Goal: Task Accomplishment & Management: Manage account settings

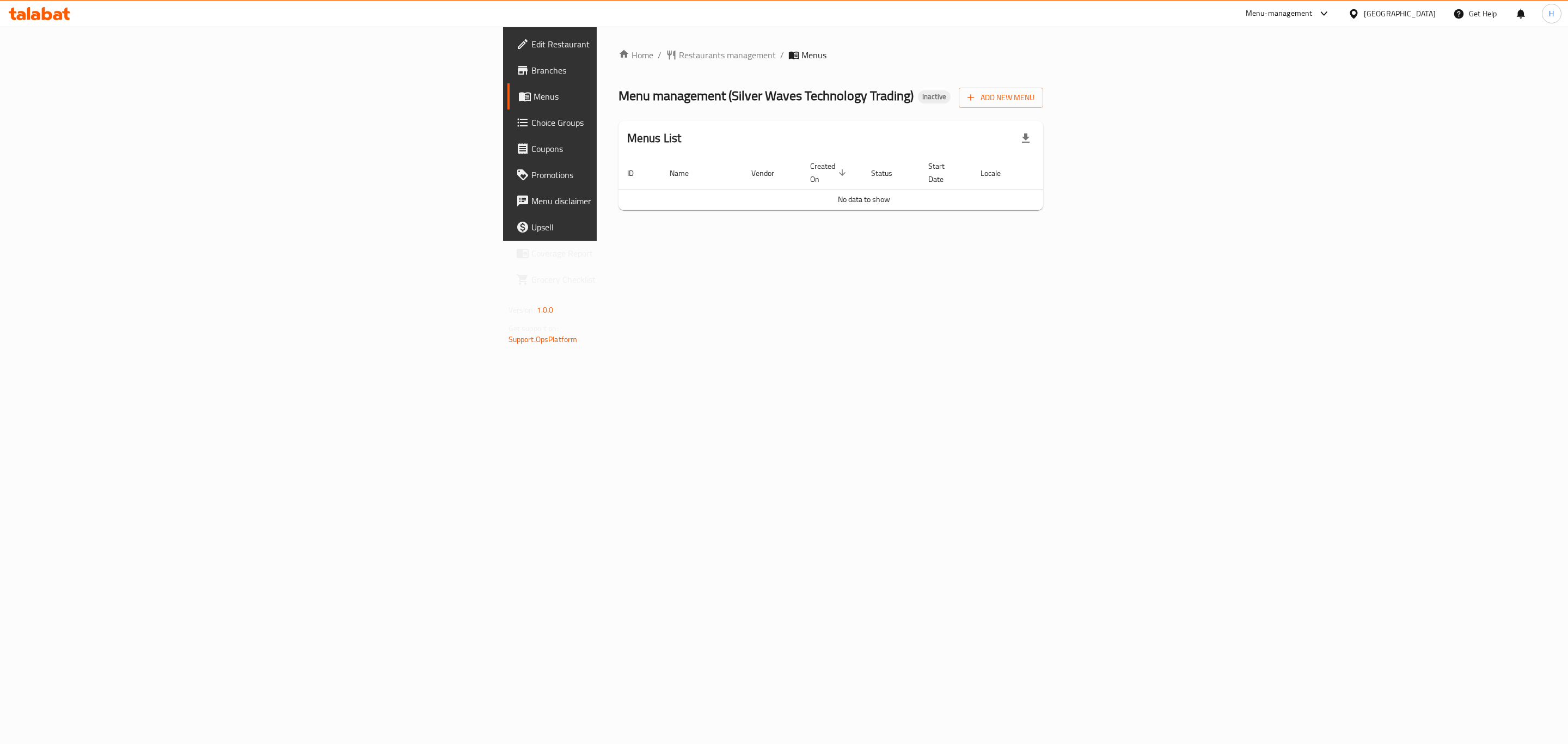
click at [1044, 74] on div "Home / Restaurants management / Menus Menu management ( Silver Waves Technology…" at bounding box center [831, 134] width 425 height 170
click at [1034, 98] on span "Add New Menu" at bounding box center [1001, 97] width 67 height 13
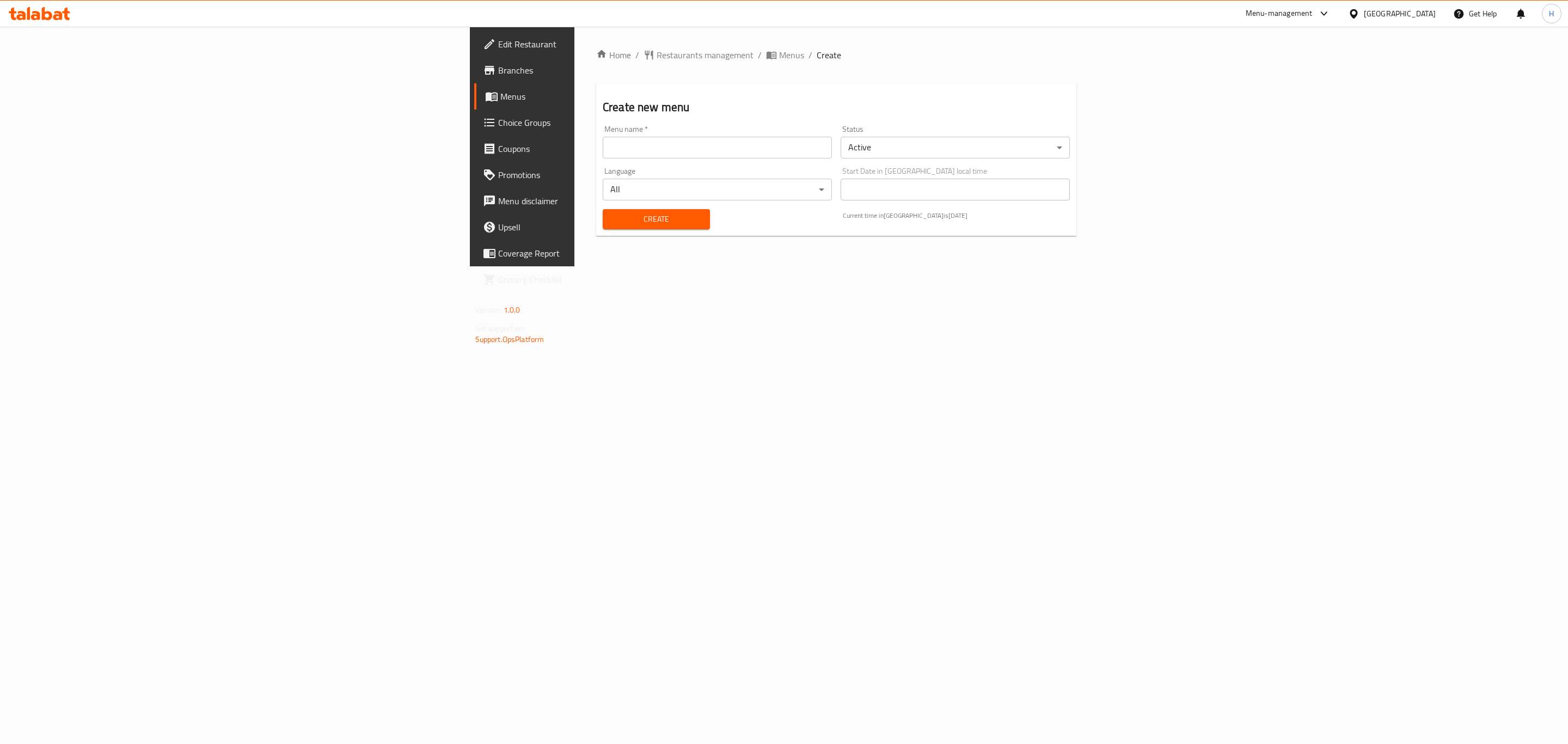
drag, startPoint x: 507, startPoint y: 157, endPoint x: 514, endPoint y: 158, distance: 7.1
click at [598, 160] on div "Menu name   * Menu name *" at bounding box center [717, 142] width 238 height 42
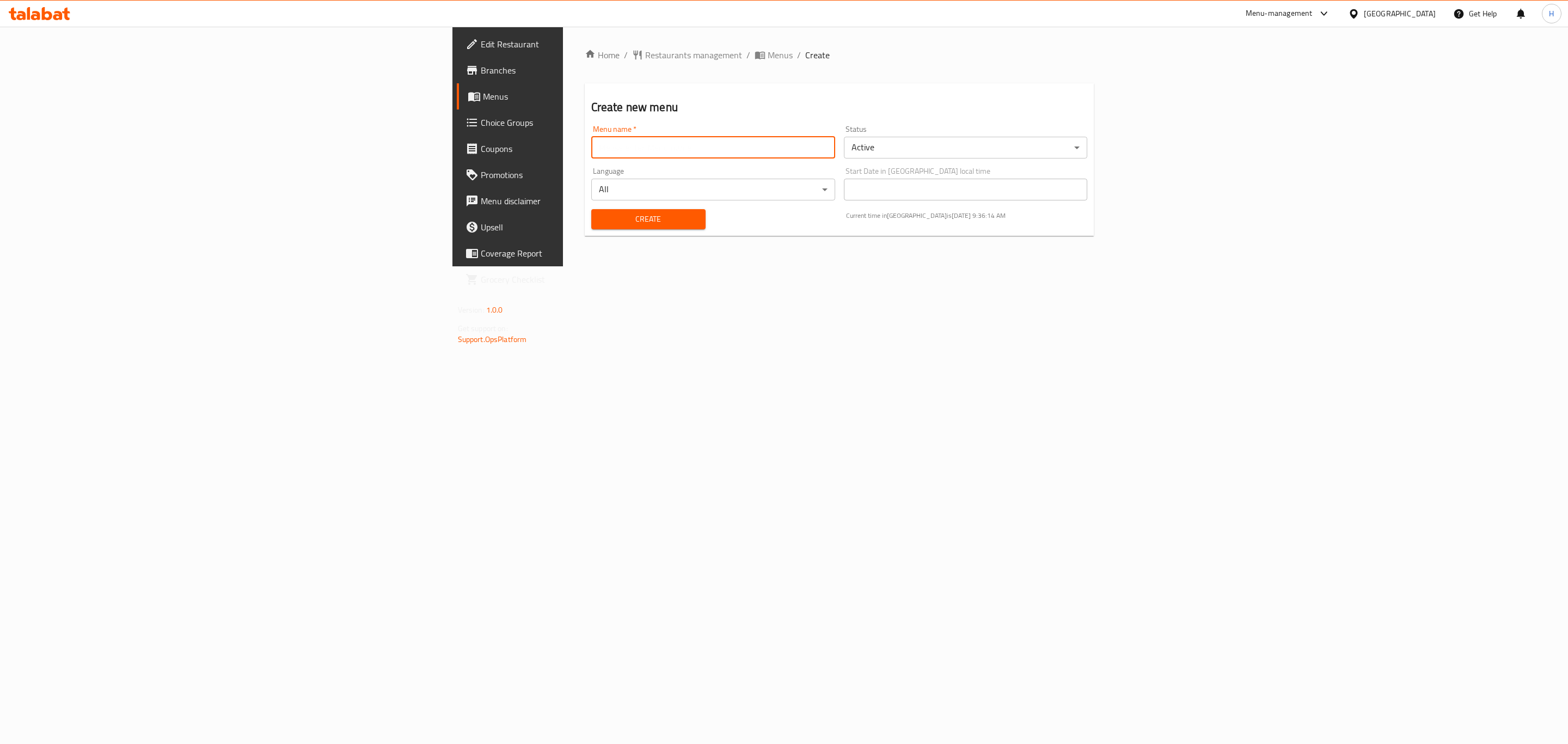
type input "New Menu"
click at [600, 213] on span "Create" at bounding box center [648, 219] width 97 height 13
click at [768, 61] on span "Menus" at bounding box center [780, 55] width 25 height 13
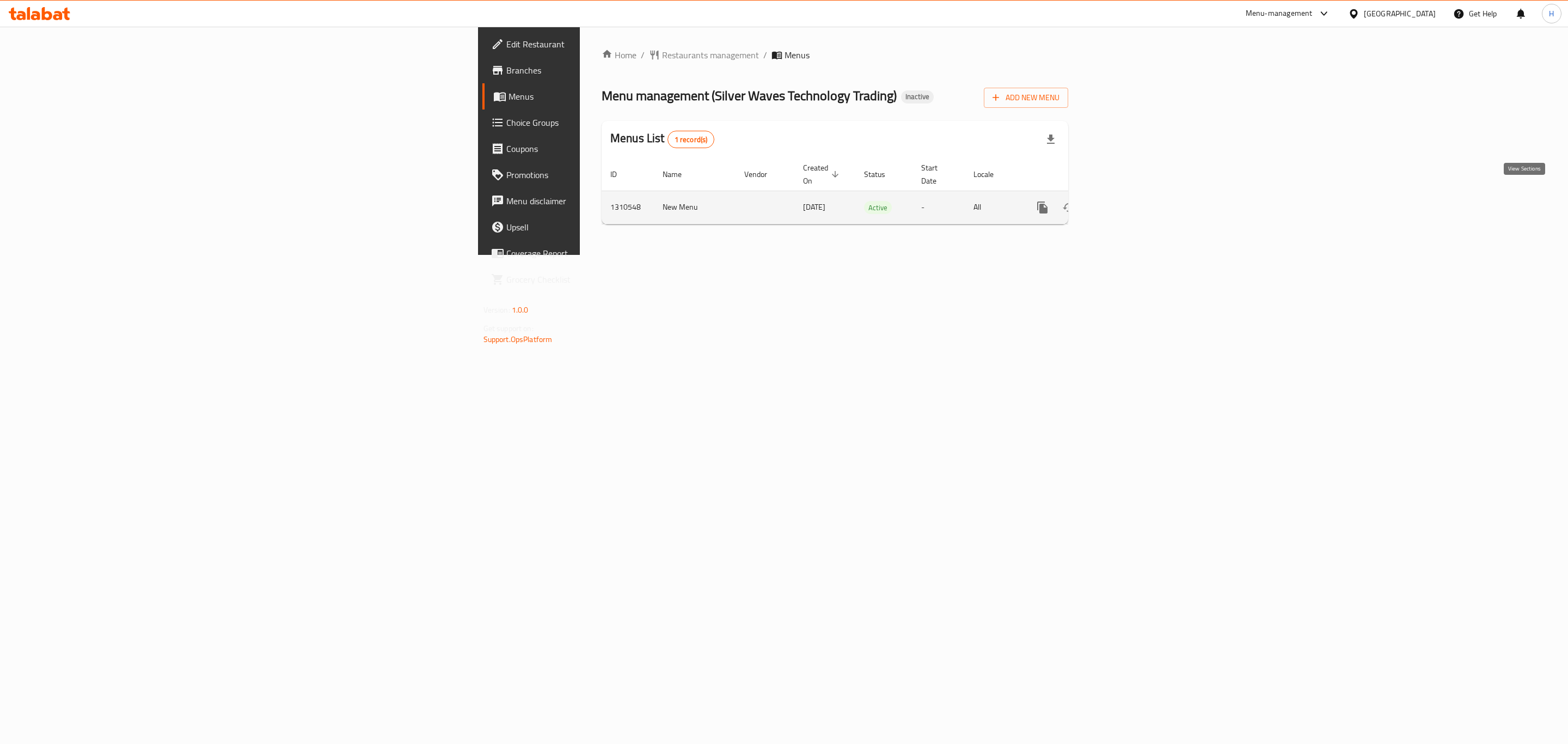
click at [1126, 203] on icon "enhanced table" at bounding box center [1121, 208] width 10 height 10
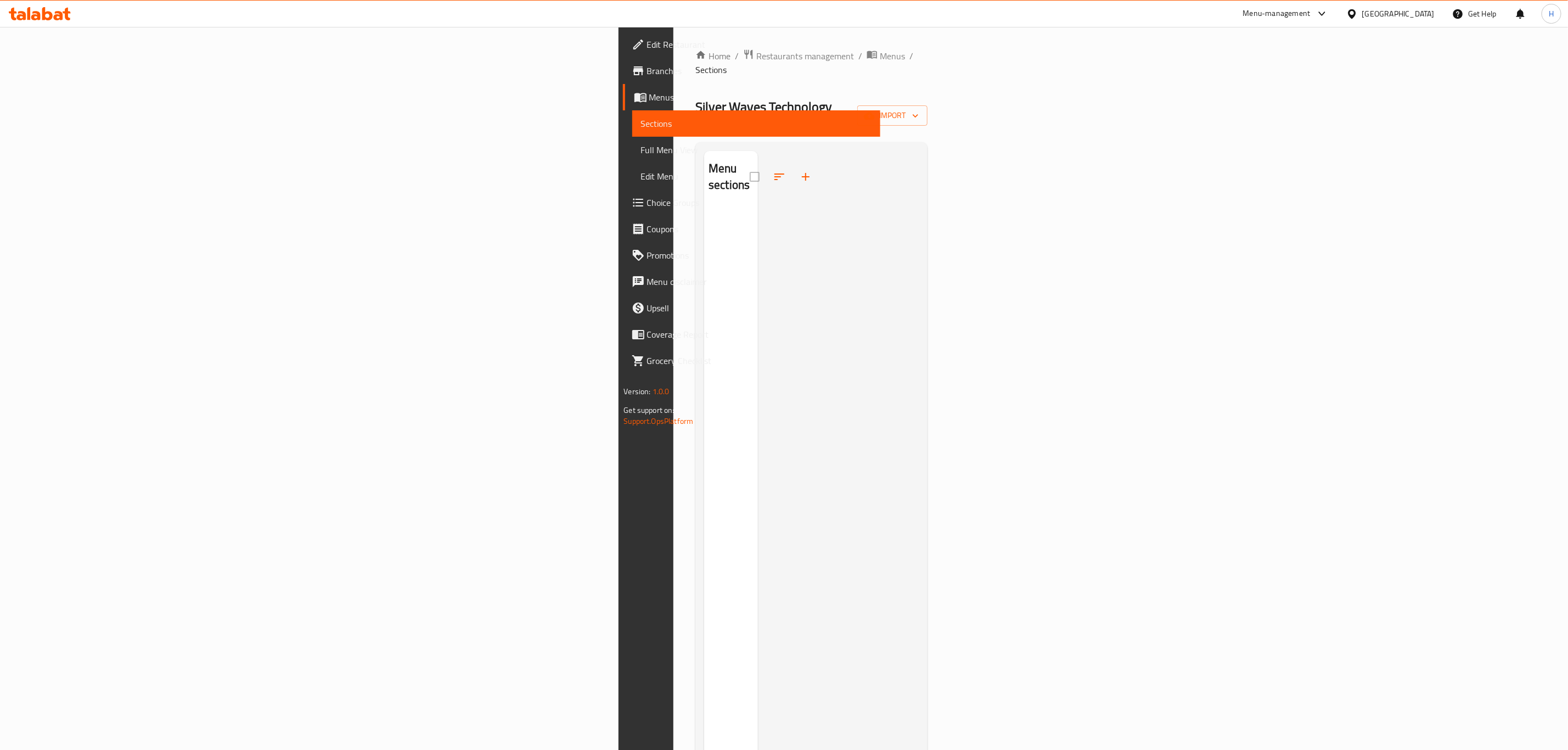
click at [928, 60] on ol "Home / Restaurants management / Menus / Sections" at bounding box center [811, 63] width 232 height 28
click at [928, 142] on div "Menu sections" at bounding box center [811, 526] width 232 height 767
click at [919, 109] on span "import" at bounding box center [892, 115] width 53 height 14
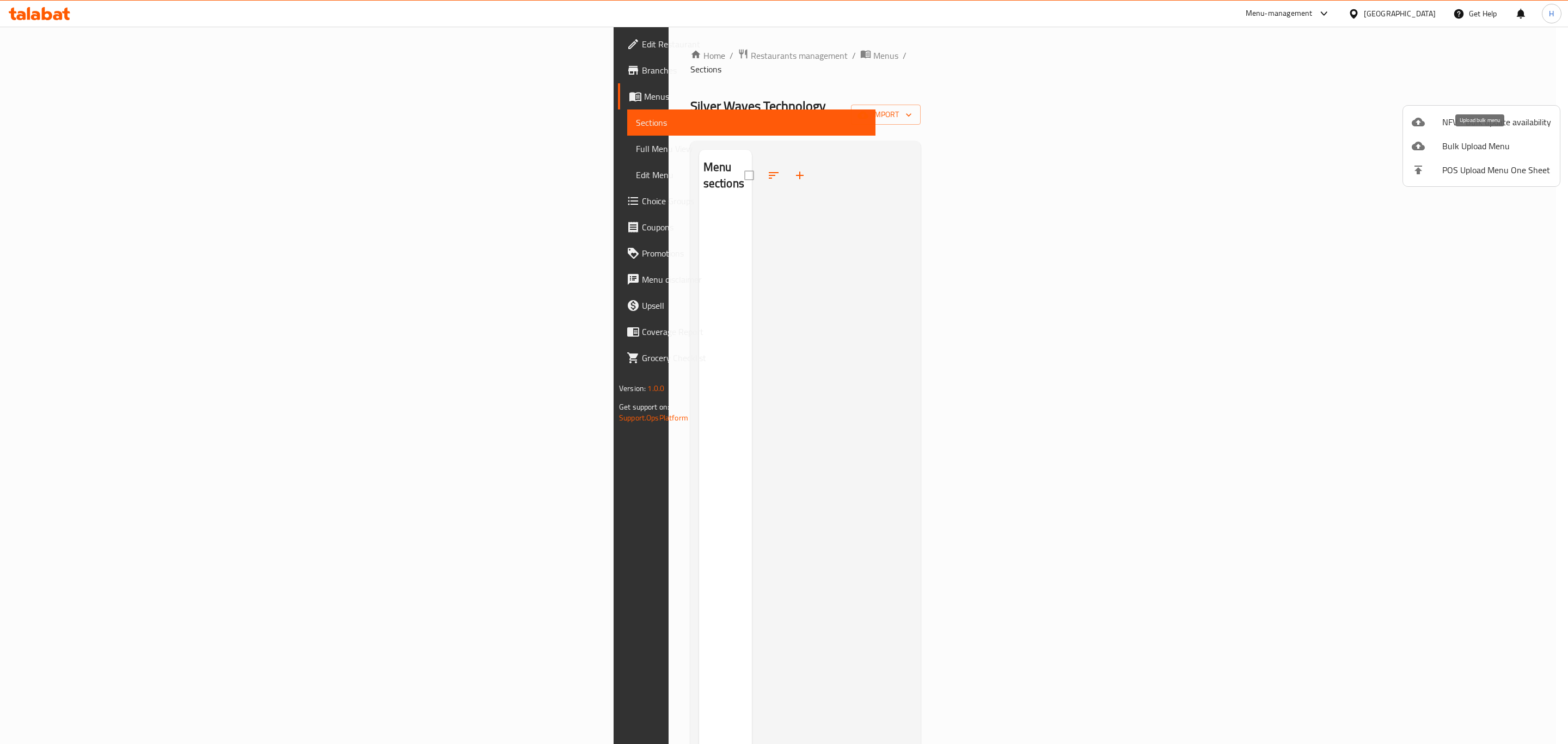
click at [1457, 142] on span "Bulk Upload Menu" at bounding box center [1496, 146] width 109 height 13
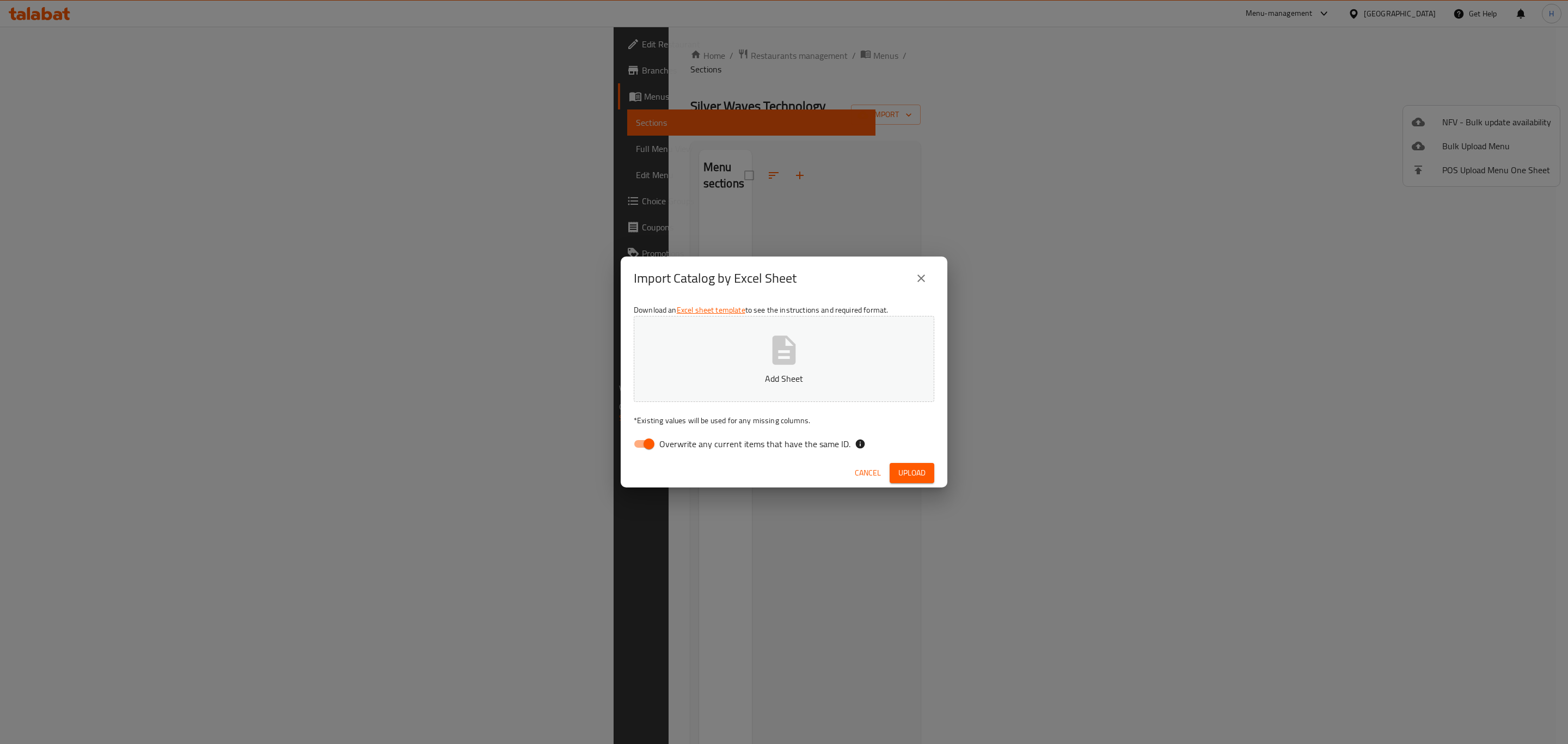
click at [654, 447] on input "Overwrite any current items that have the same ID." at bounding box center [649, 444] width 62 height 21
click at [849, 343] on button "Add Sheet" at bounding box center [784, 359] width 301 height 86
click at [651, 449] on input "Overwrite any current items that have the same ID." at bounding box center [638, 444] width 62 height 21
click at [647, 448] on input "Overwrite any current items that have the same ID." at bounding box center [649, 444] width 62 height 21
checkbox input "false"
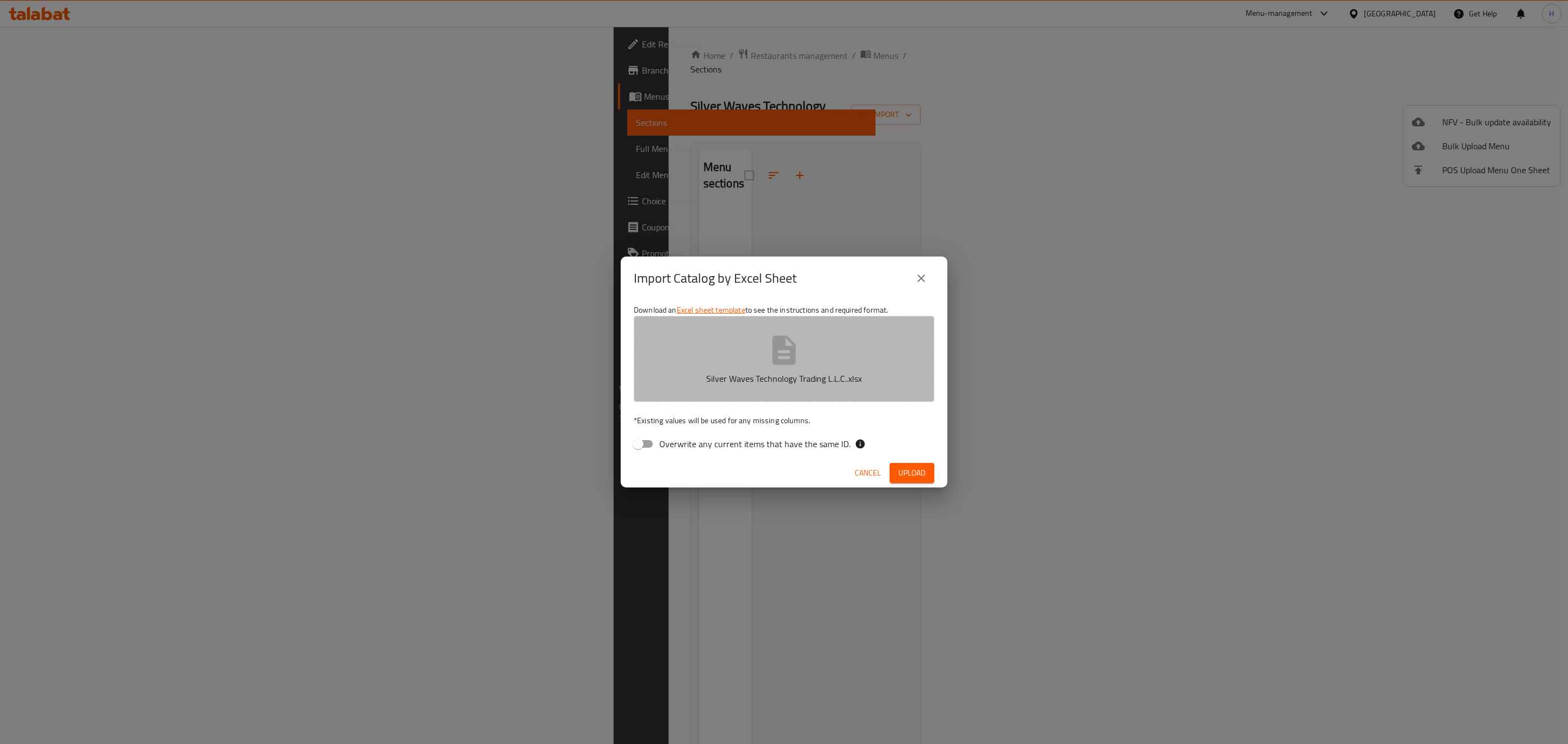
click at [760, 352] on button "Silver Waves Technology Trading L.L.C..xlsx" at bounding box center [784, 359] width 301 height 86
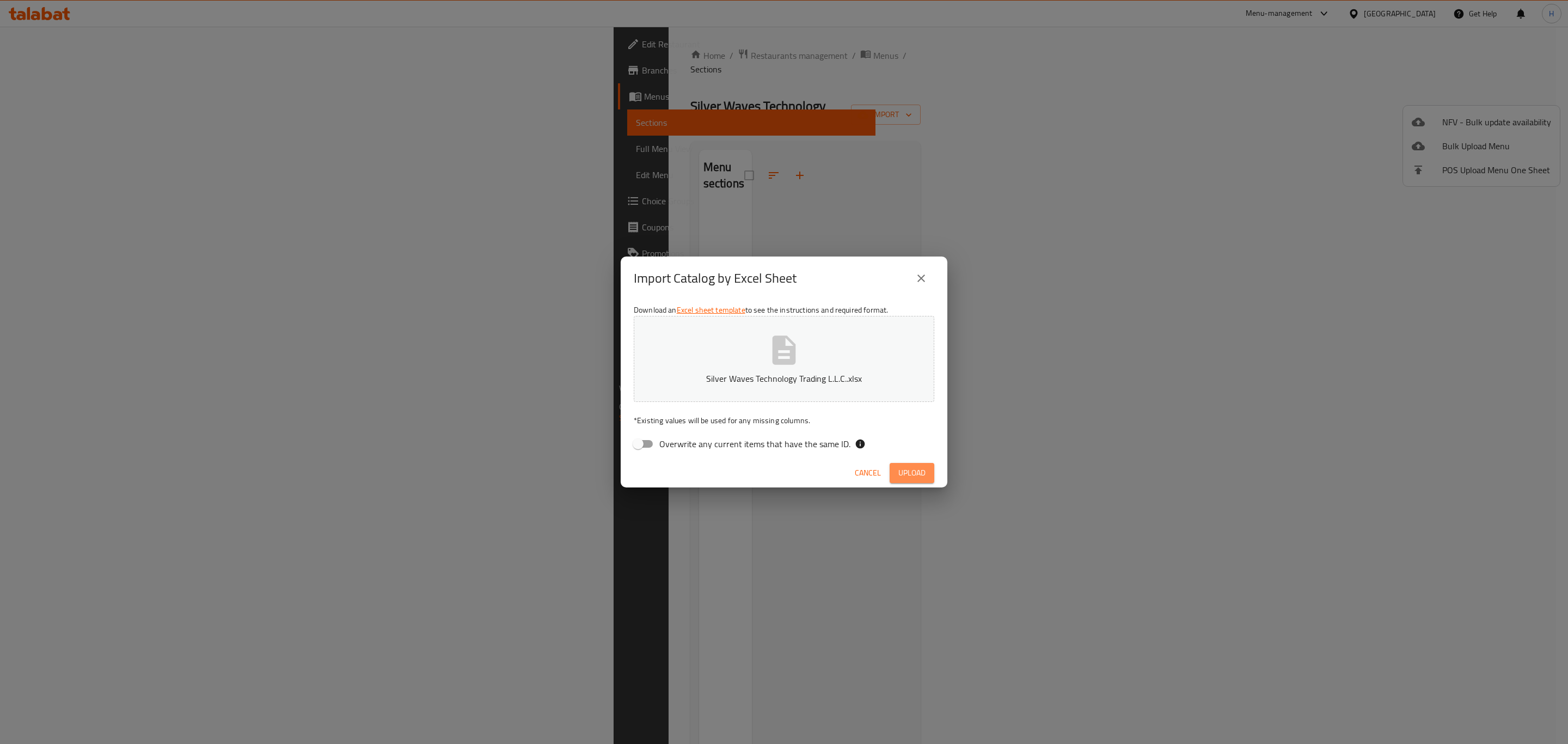
click at [918, 480] on button "Upload" at bounding box center [912, 472] width 44 height 20
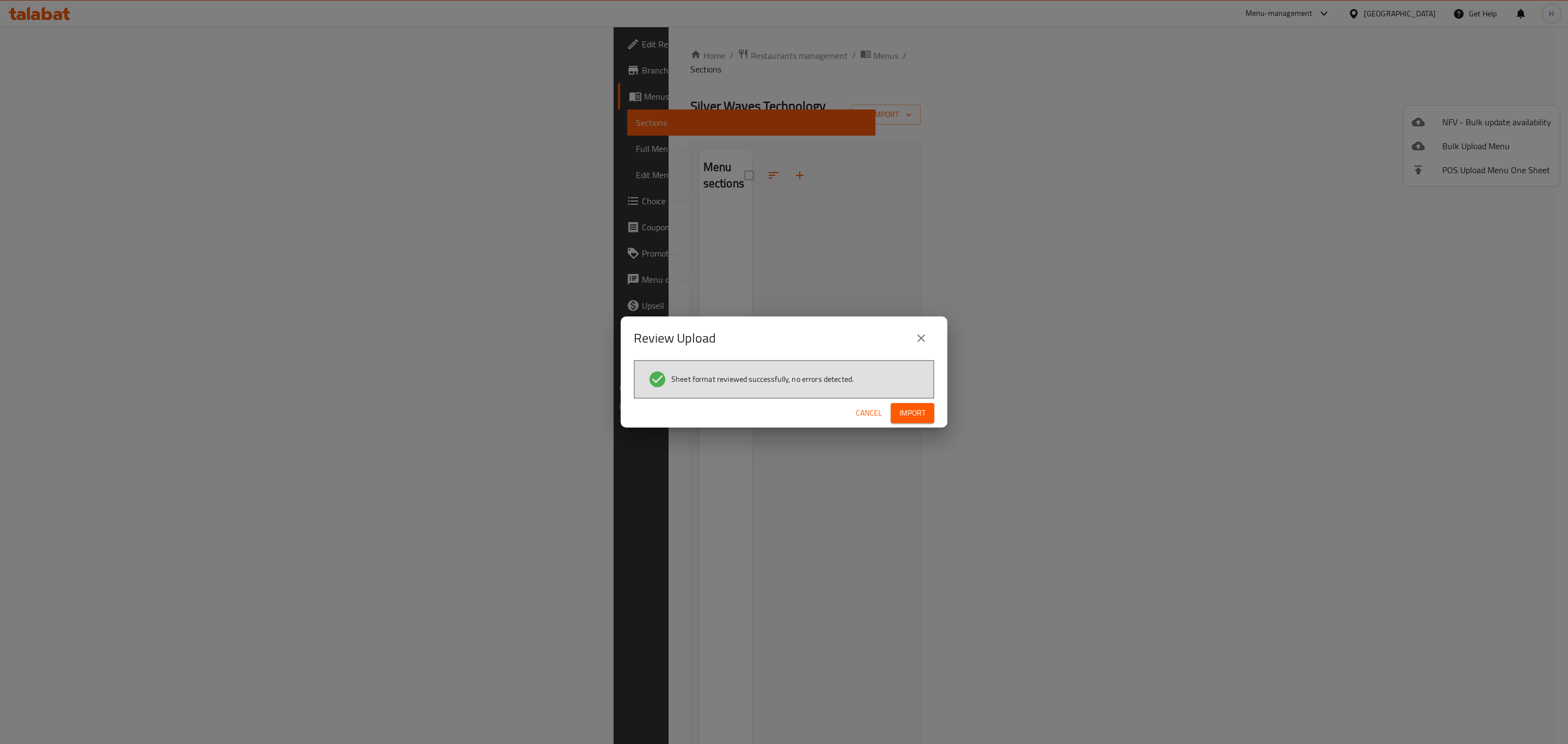
click at [923, 415] on span "Import" at bounding box center [912, 413] width 26 height 13
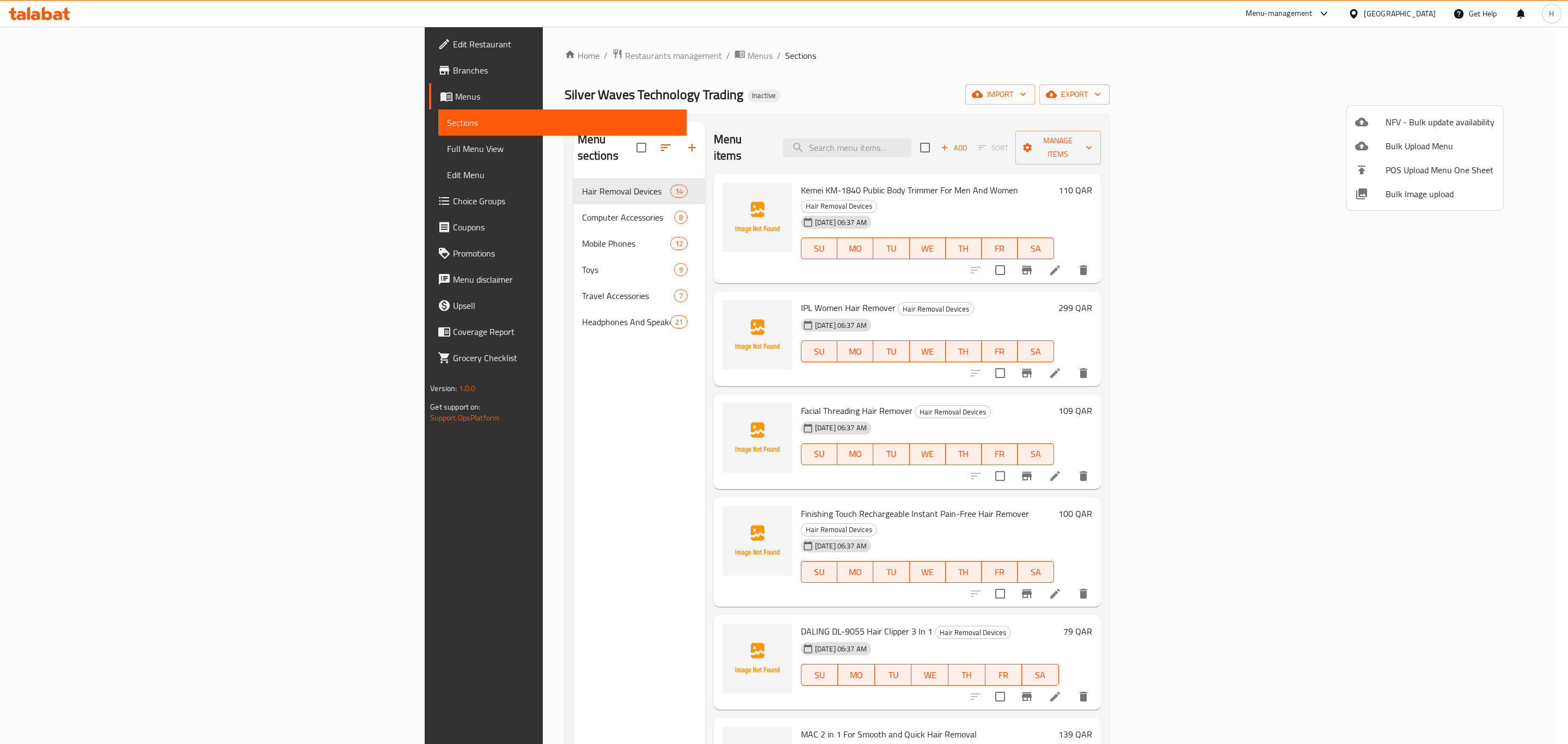
click at [1413, 91] on div at bounding box center [784, 372] width 1568 height 744
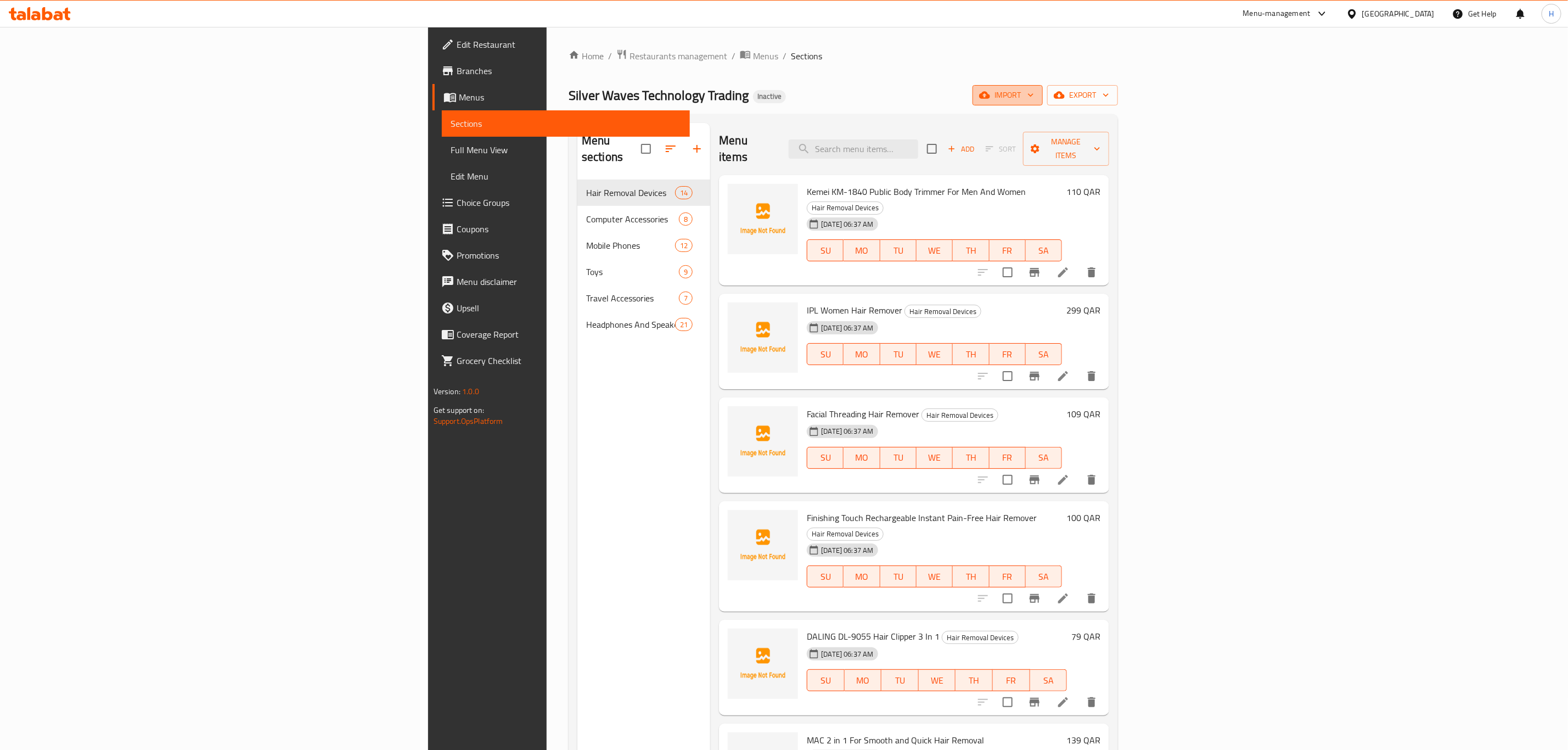
click at [1034, 101] on span "import" at bounding box center [1008, 95] width 53 height 14
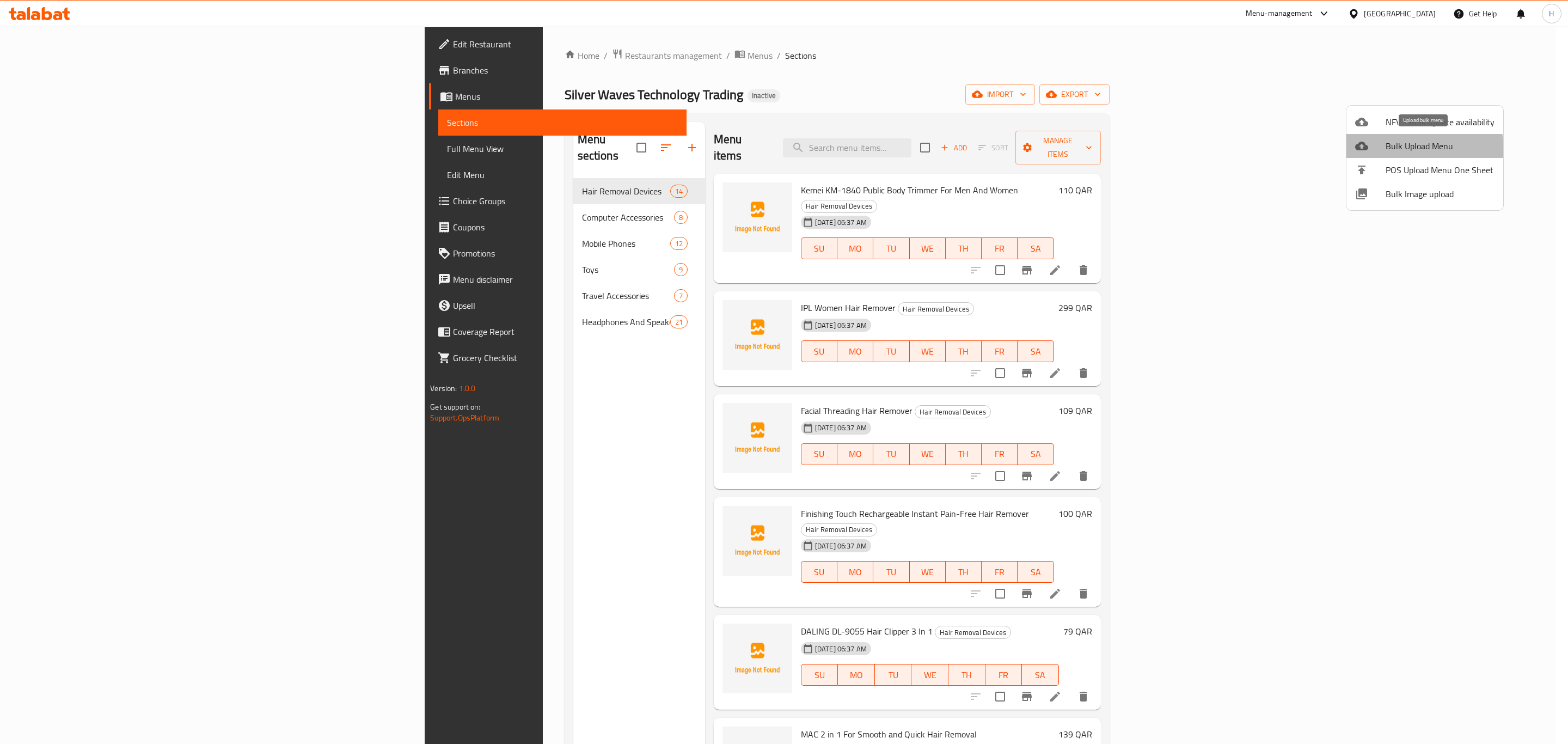
click at [1406, 150] on span "Bulk Upload Menu" at bounding box center [1440, 146] width 109 height 13
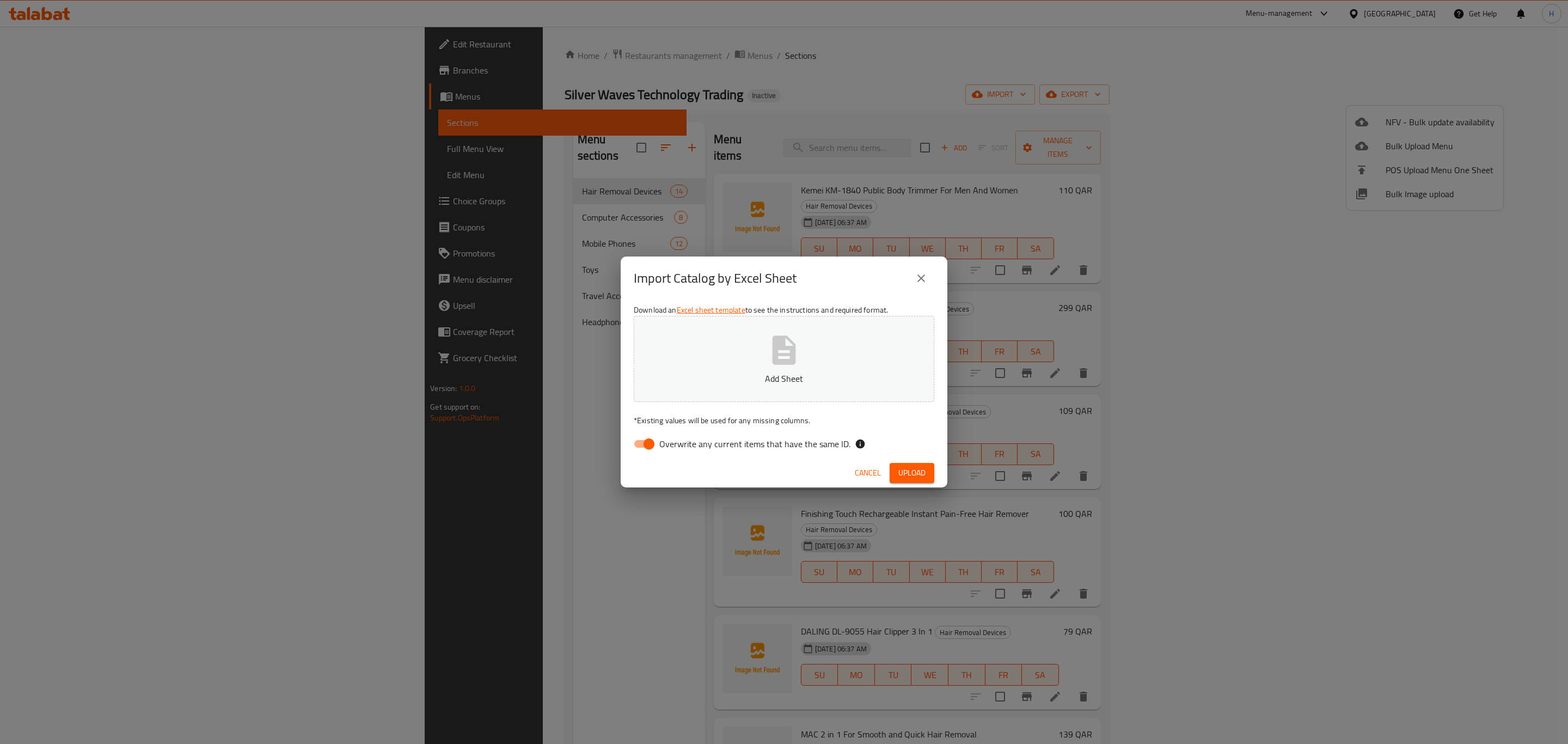
drag, startPoint x: 649, startPoint y: 440, endPoint x: 662, endPoint y: 420, distance: 23.9
click at [648, 440] on input "Overwrite any current items that have the same ID." at bounding box center [649, 444] width 62 height 21
checkbox input "false"
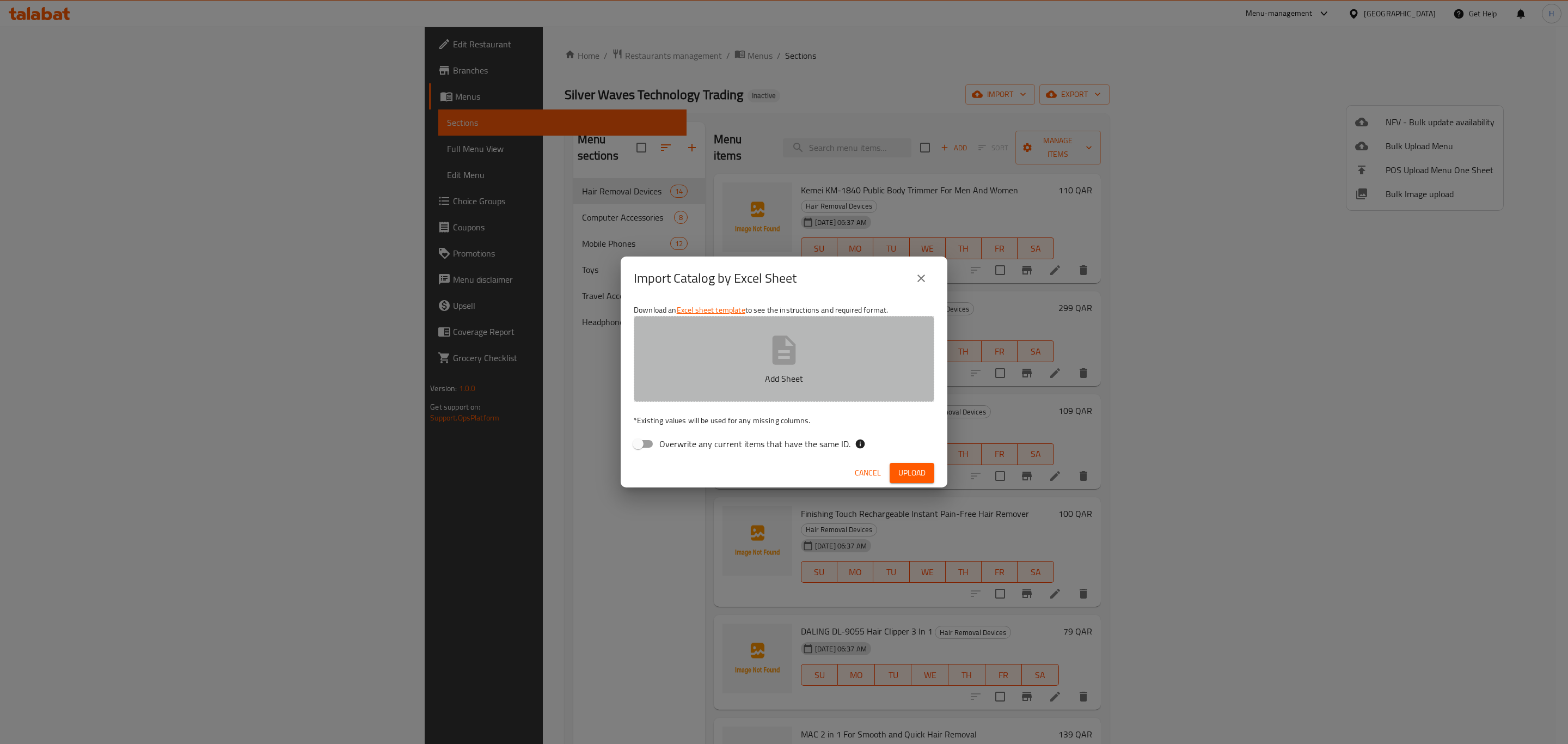
click at [746, 372] on p "Add Sheet" at bounding box center [784, 378] width 267 height 13
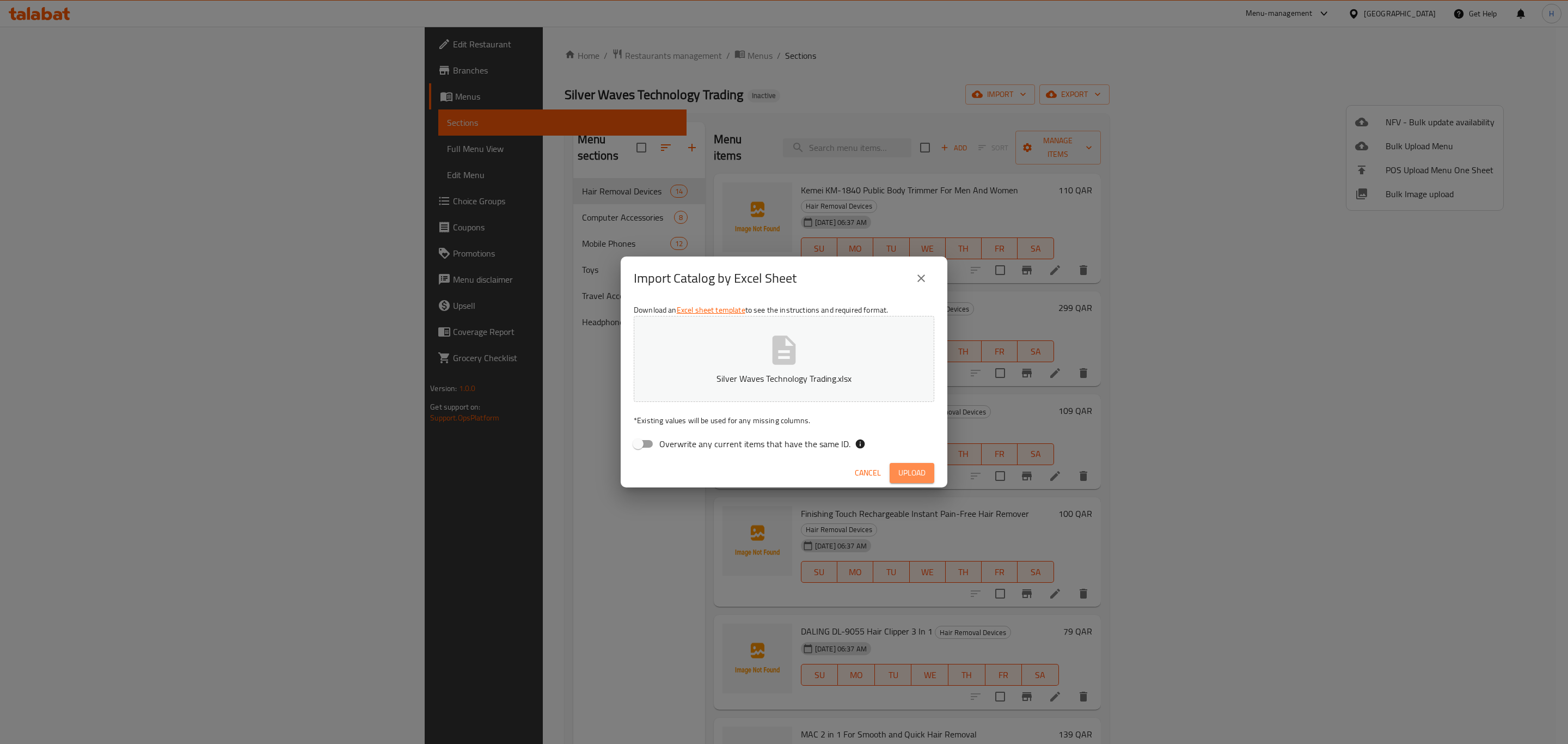
click at [920, 474] on span "Upload" at bounding box center [912, 473] width 27 height 13
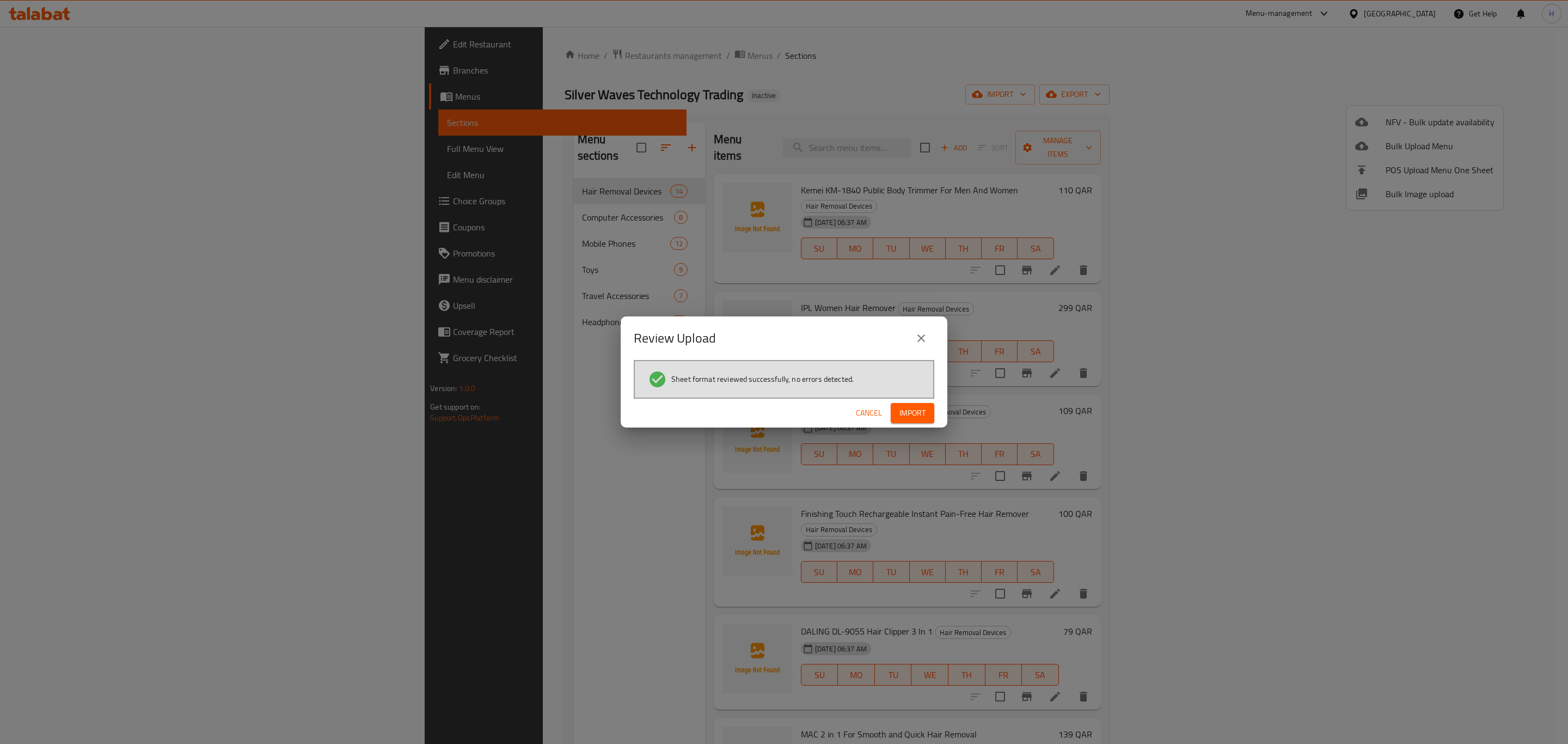
click at [919, 421] on button "Import" at bounding box center [912, 413] width 44 height 20
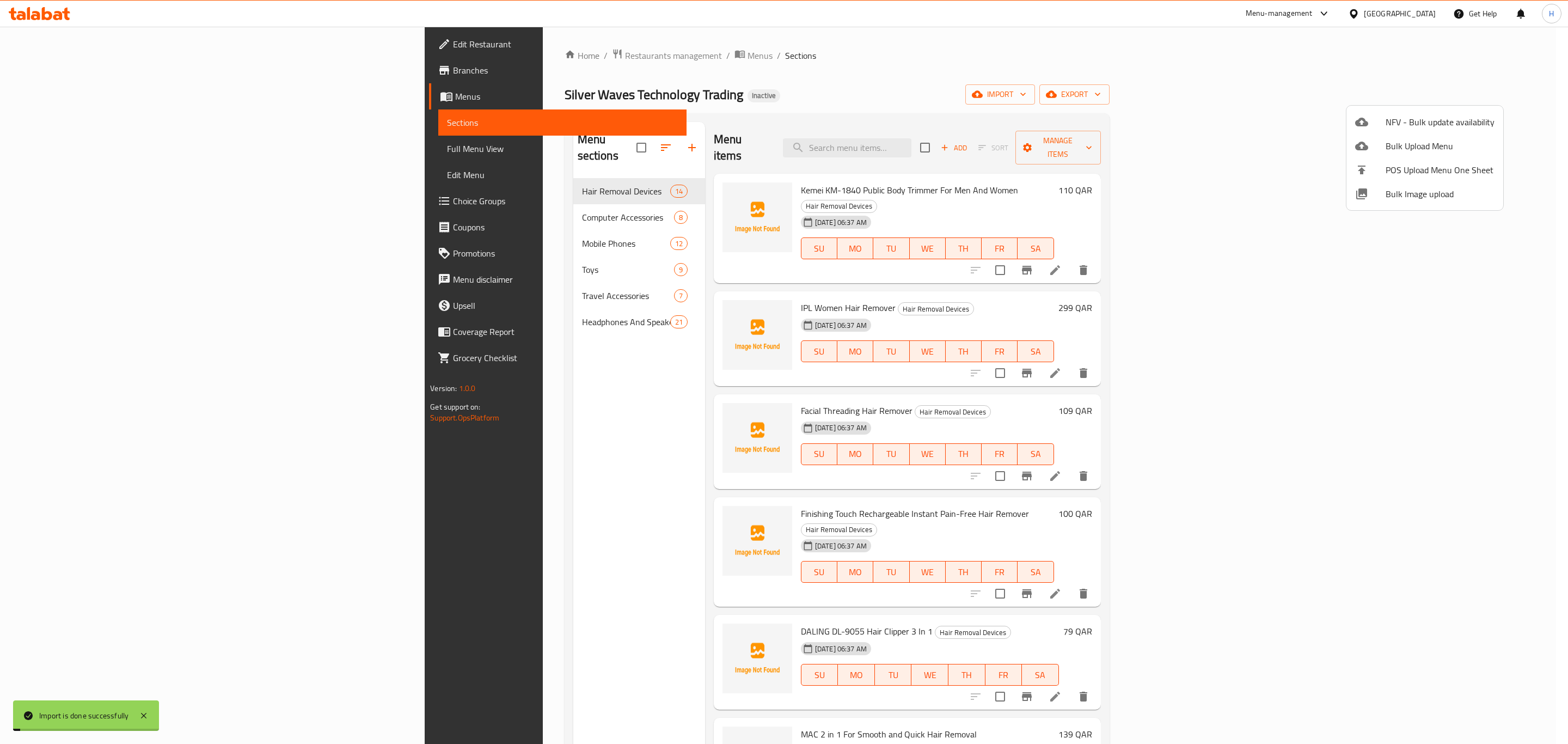
click at [1409, 58] on div at bounding box center [784, 372] width 1568 height 744
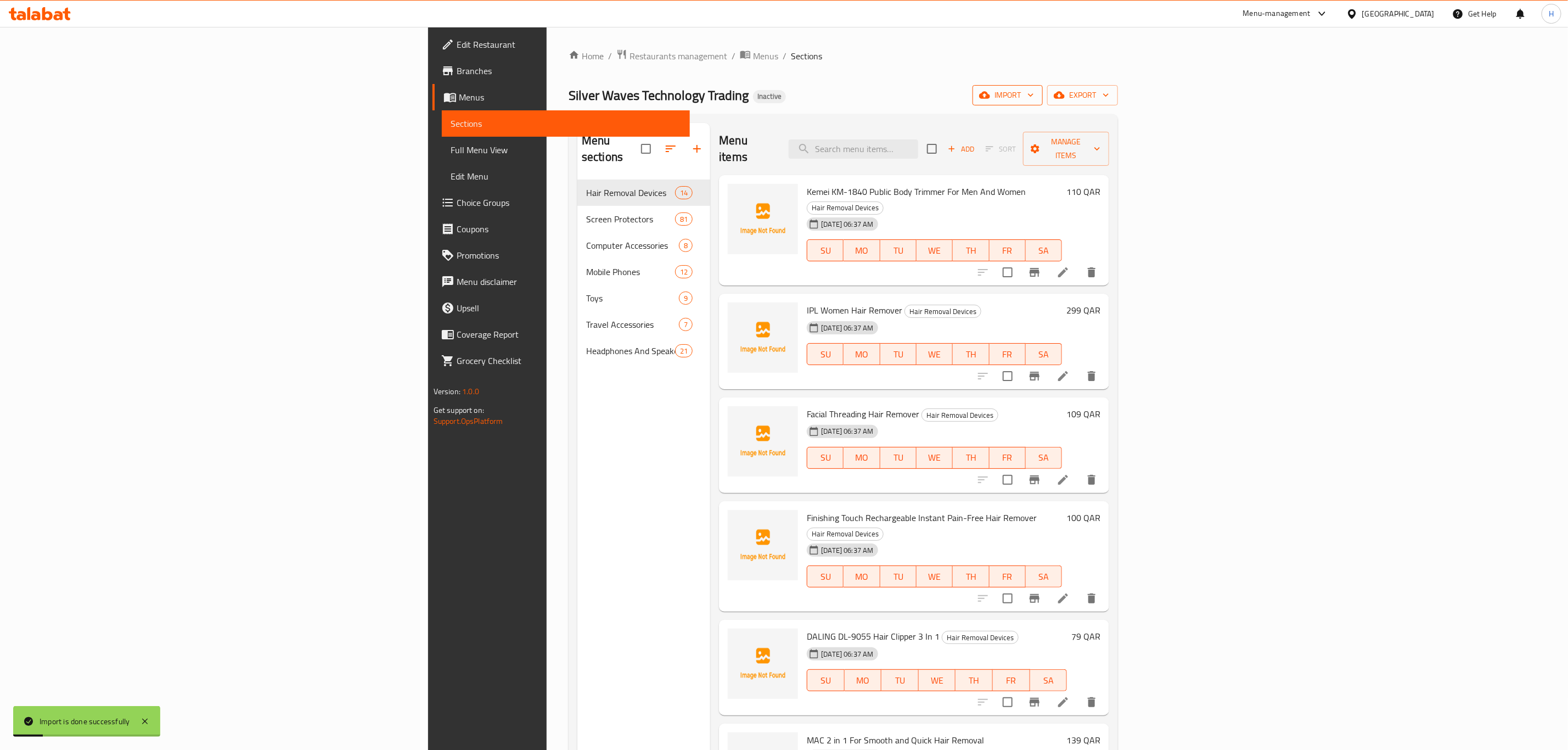
click at [1034, 96] on span "import" at bounding box center [1008, 95] width 53 height 14
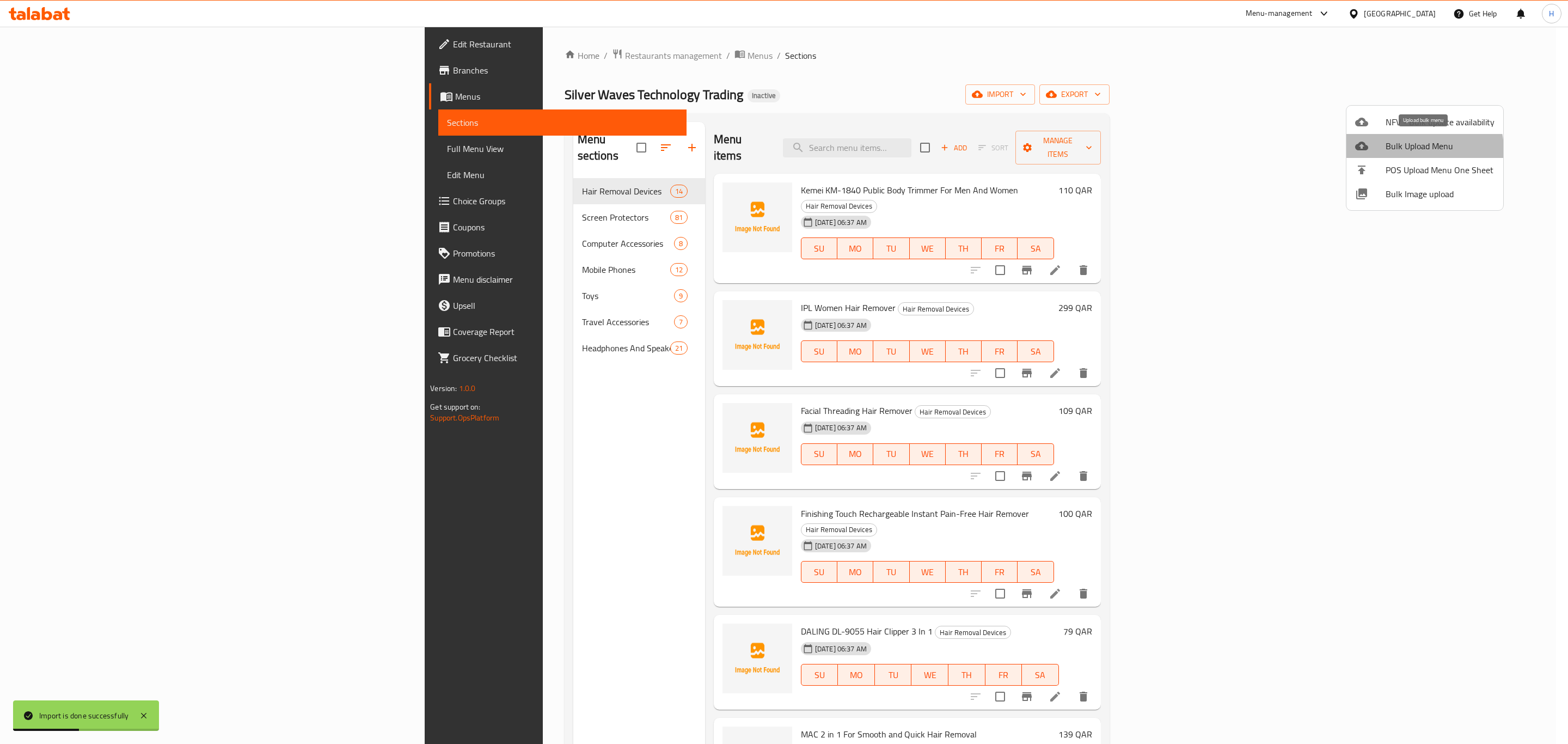
click at [1423, 149] on span "Bulk Upload Menu" at bounding box center [1440, 146] width 109 height 13
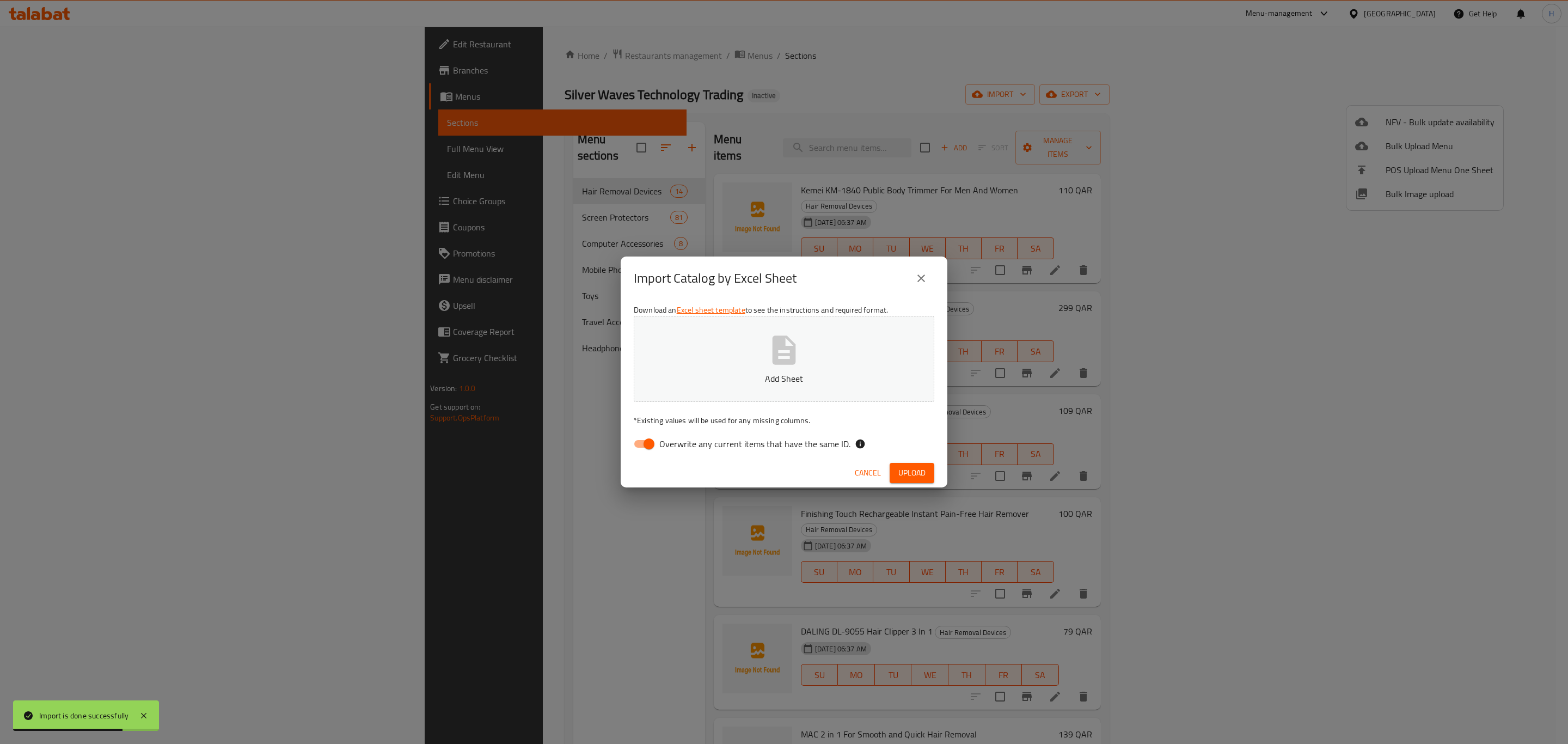
click at [643, 444] on input "Overwrite any current items that have the same ID." at bounding box center [649, 444] width 62 height 21
checkbox input "false"
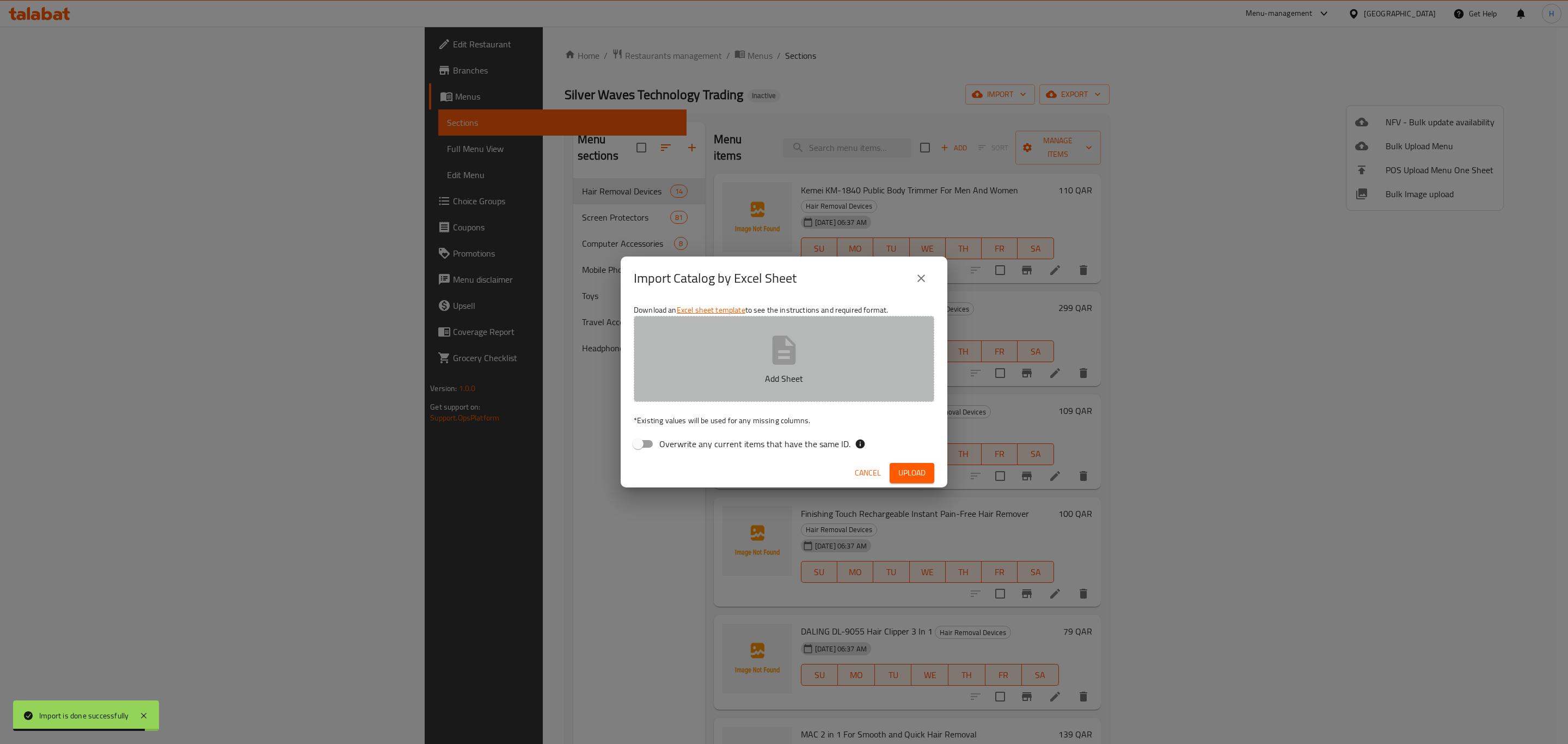
click at [744, 368] on button "Add Sheet" at bounding box center [784, 359] width 301 height 86
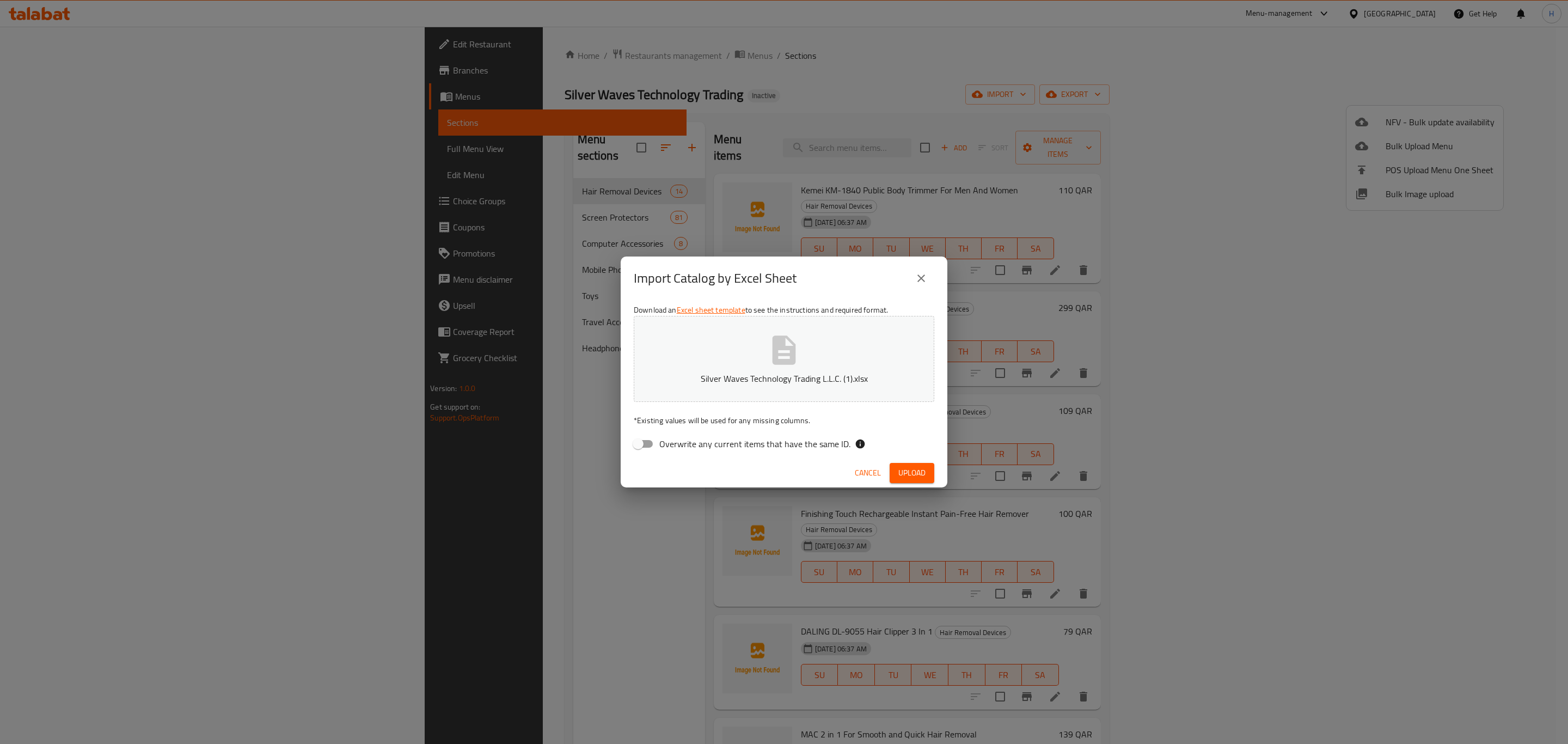
click at [926, 479] on button "Upload" at bounding box center [912, 472] width 44 height 20
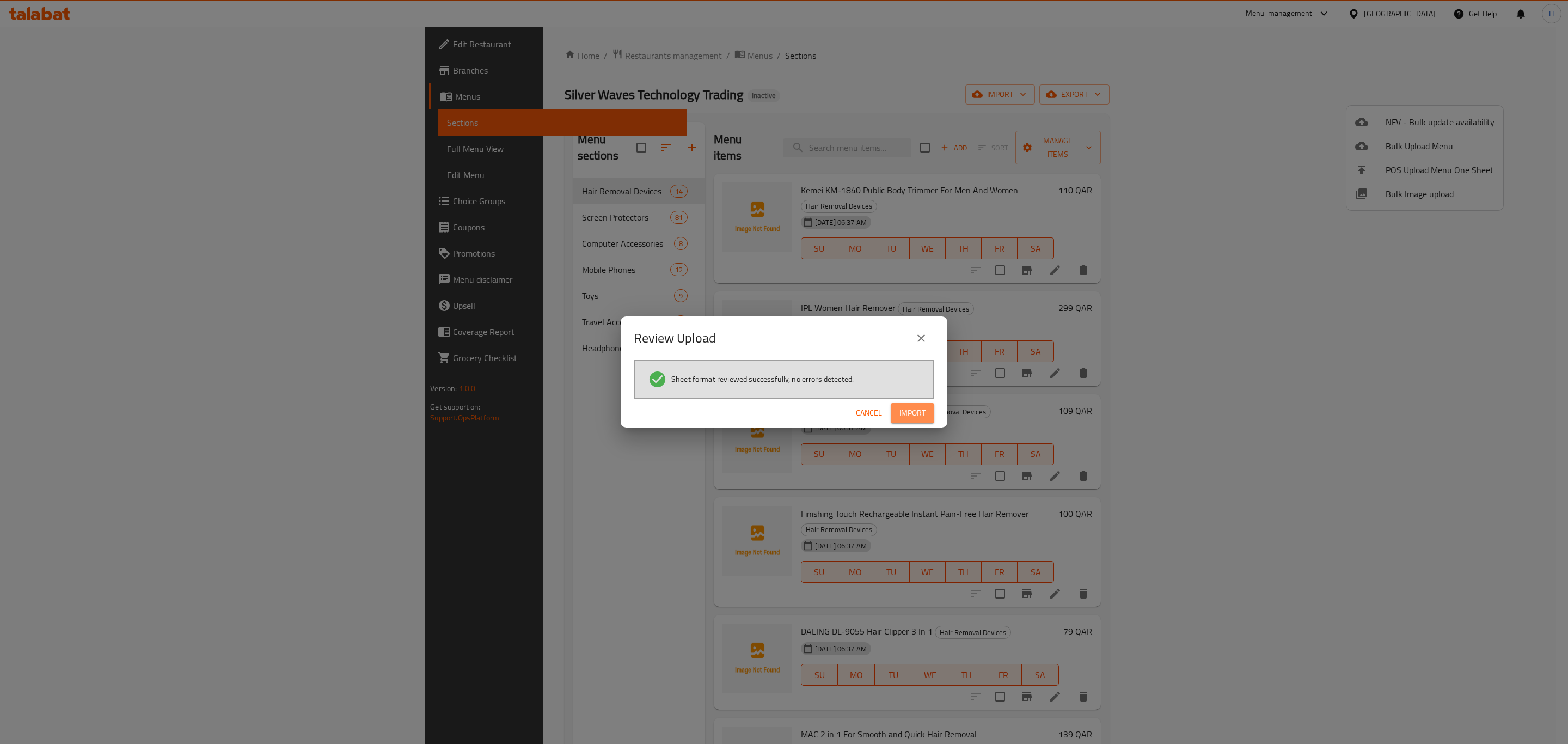
click at [921, 413] on span "Import" at bounding box center [912, 413] width 26 height 13
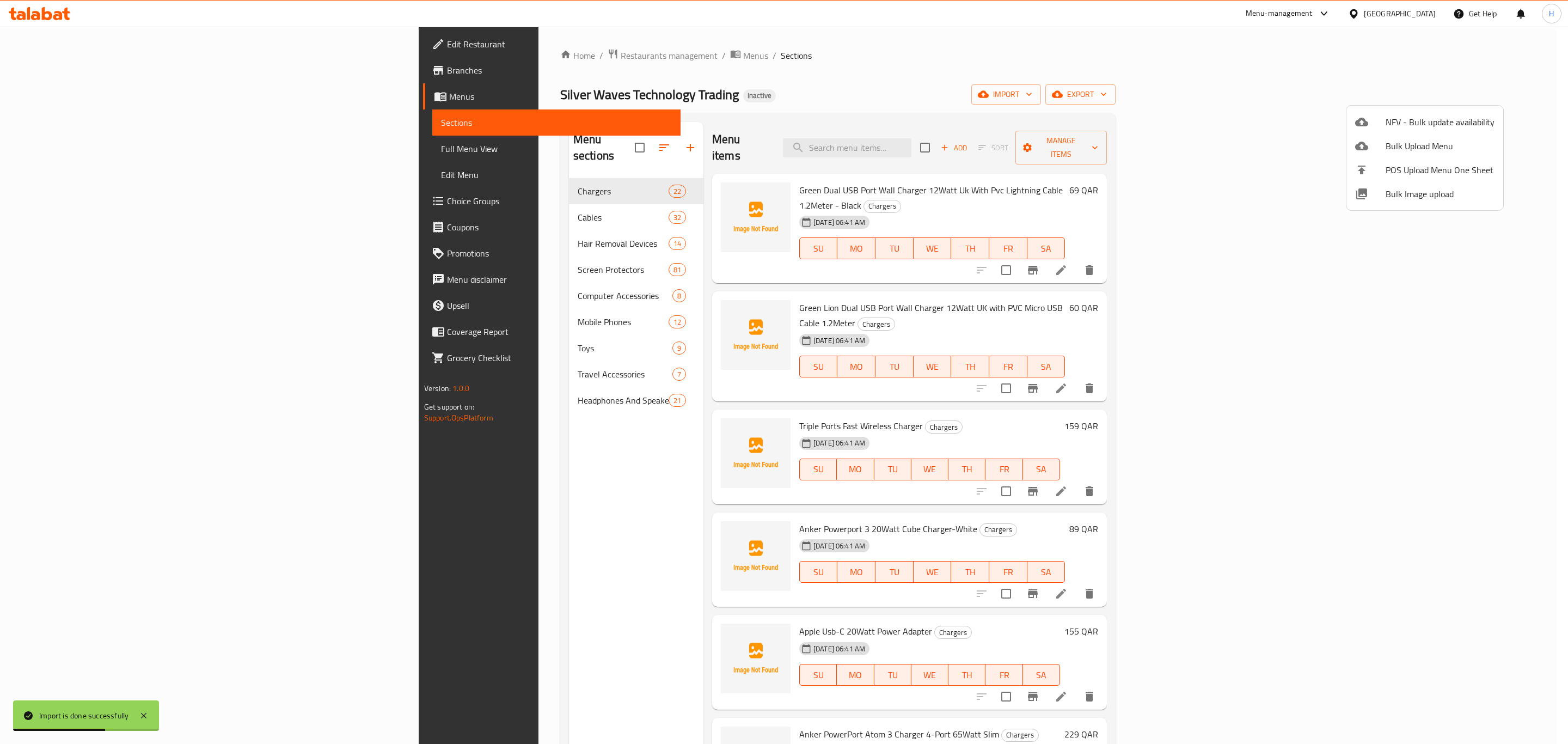
click at [1431, 43] on div at bounding box center [784, 372] width 1568 height 744
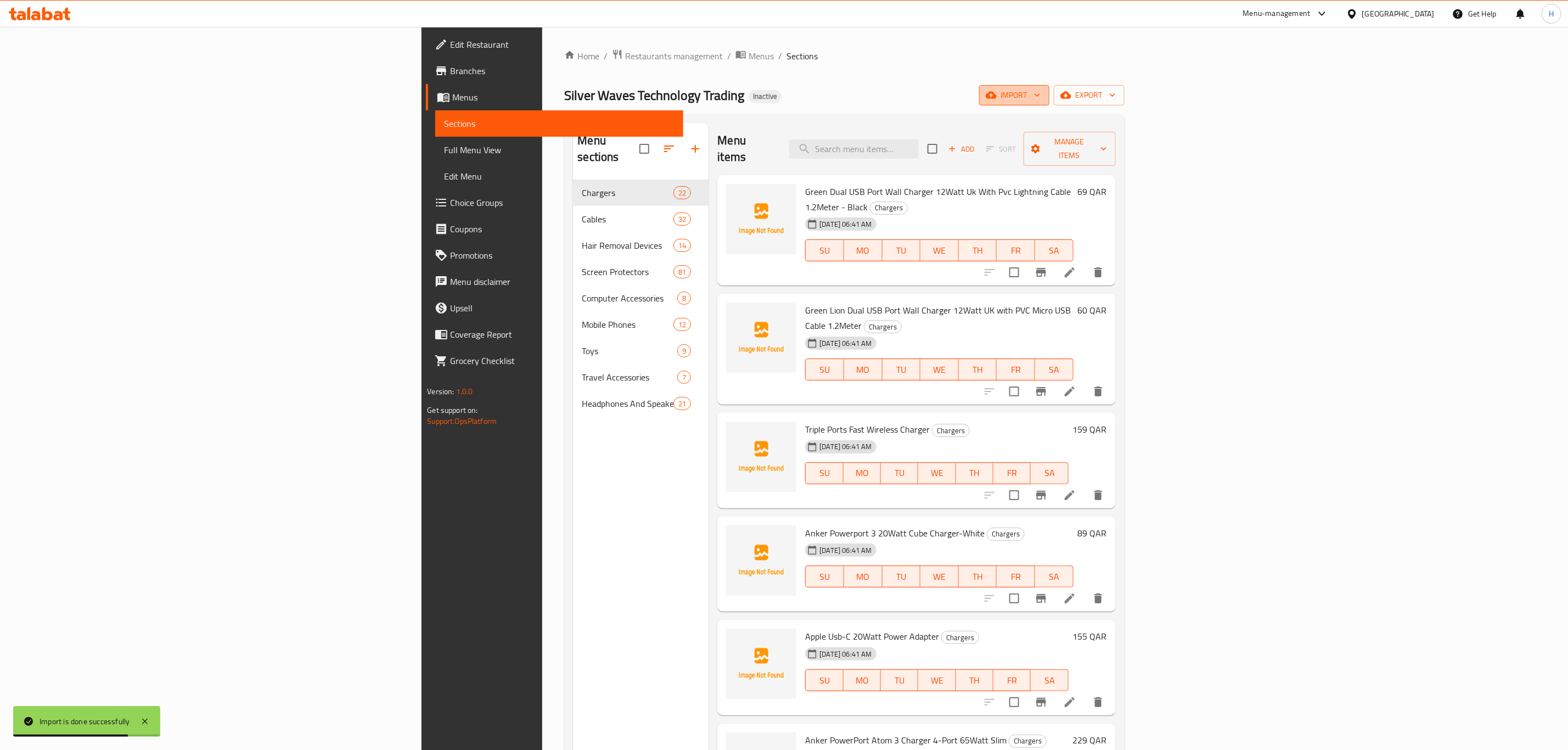
click at [1041, 92] on span "import" at bounding box center [1014, 95] width 53 height 14
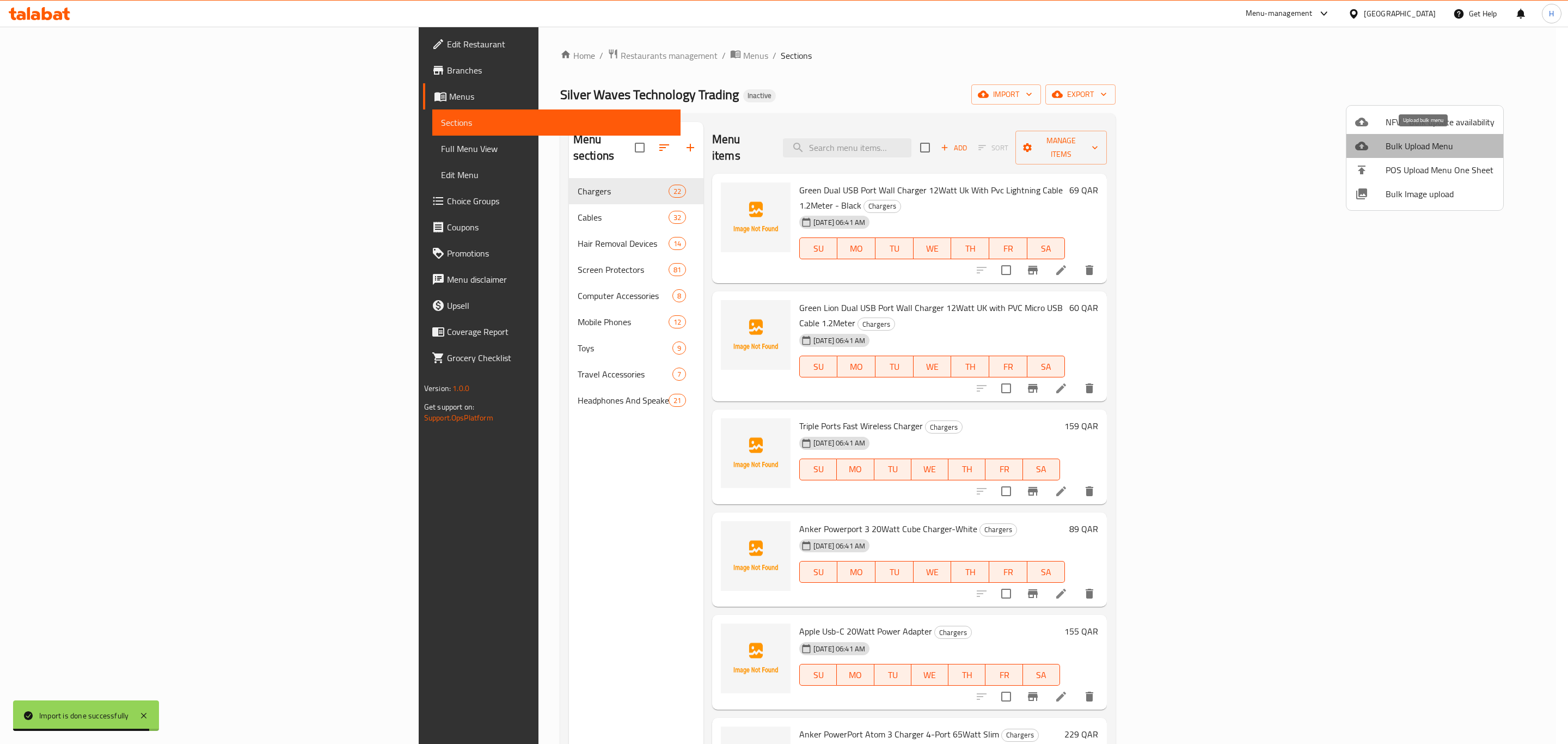
click at [1434, 149] on span "Bulk Upload Menu" at bounding box center [1440, 146] width 109 height 13
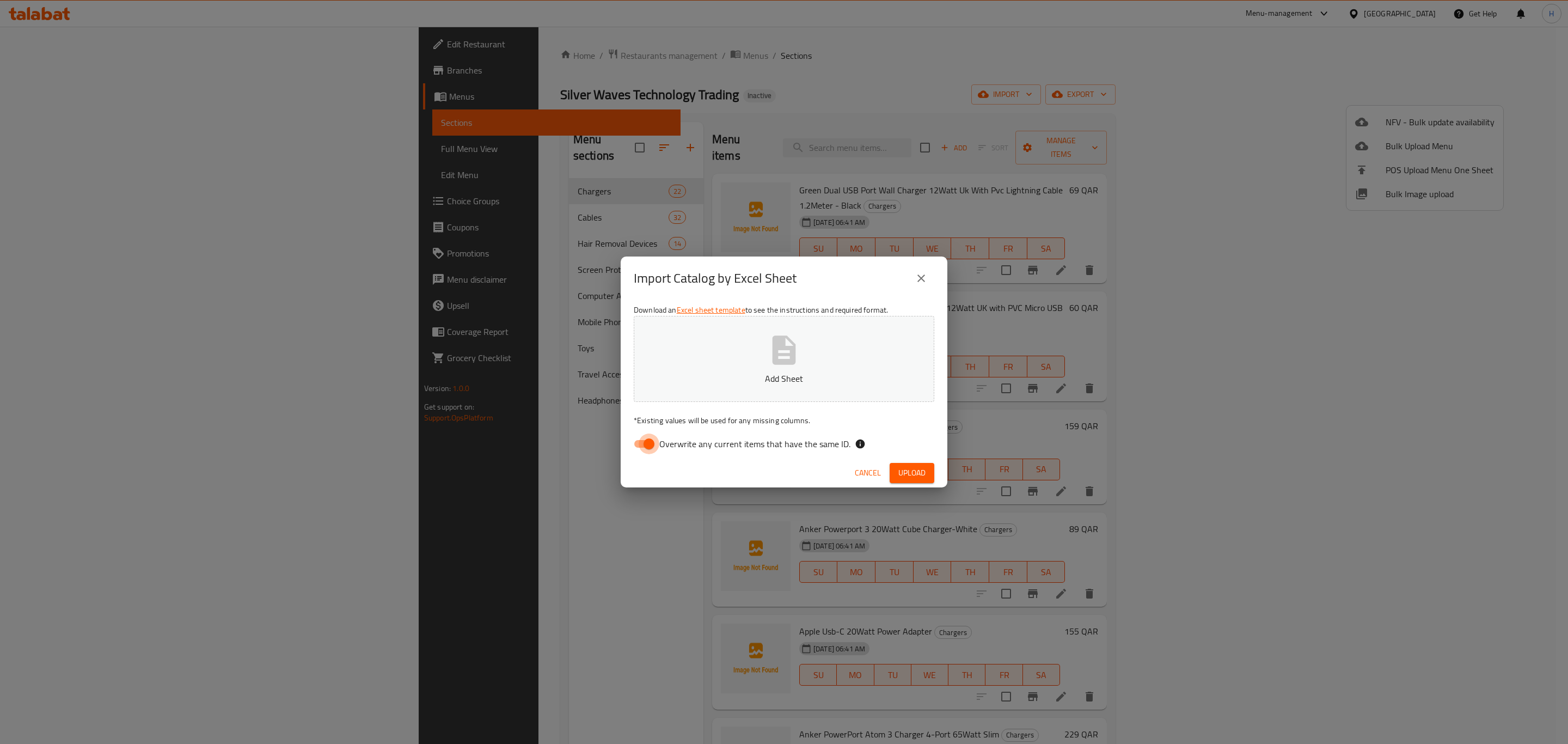
drag, startPoint x: 642, startPoint y: 448, endPoint x: 763, endPoint y: 342, distance: 160.9
click at [642, 447] on input "Overwrite any current items that have the same ID." at bounding box center [649, 444] width 62 height 21
checkbox input "false"
click at [766, 342] on icon "button" at bounding box center [783, 350] width 35 height 35
click at [926, 472] on button "Upload" at bounding box center [912, 472] width 44 height 20
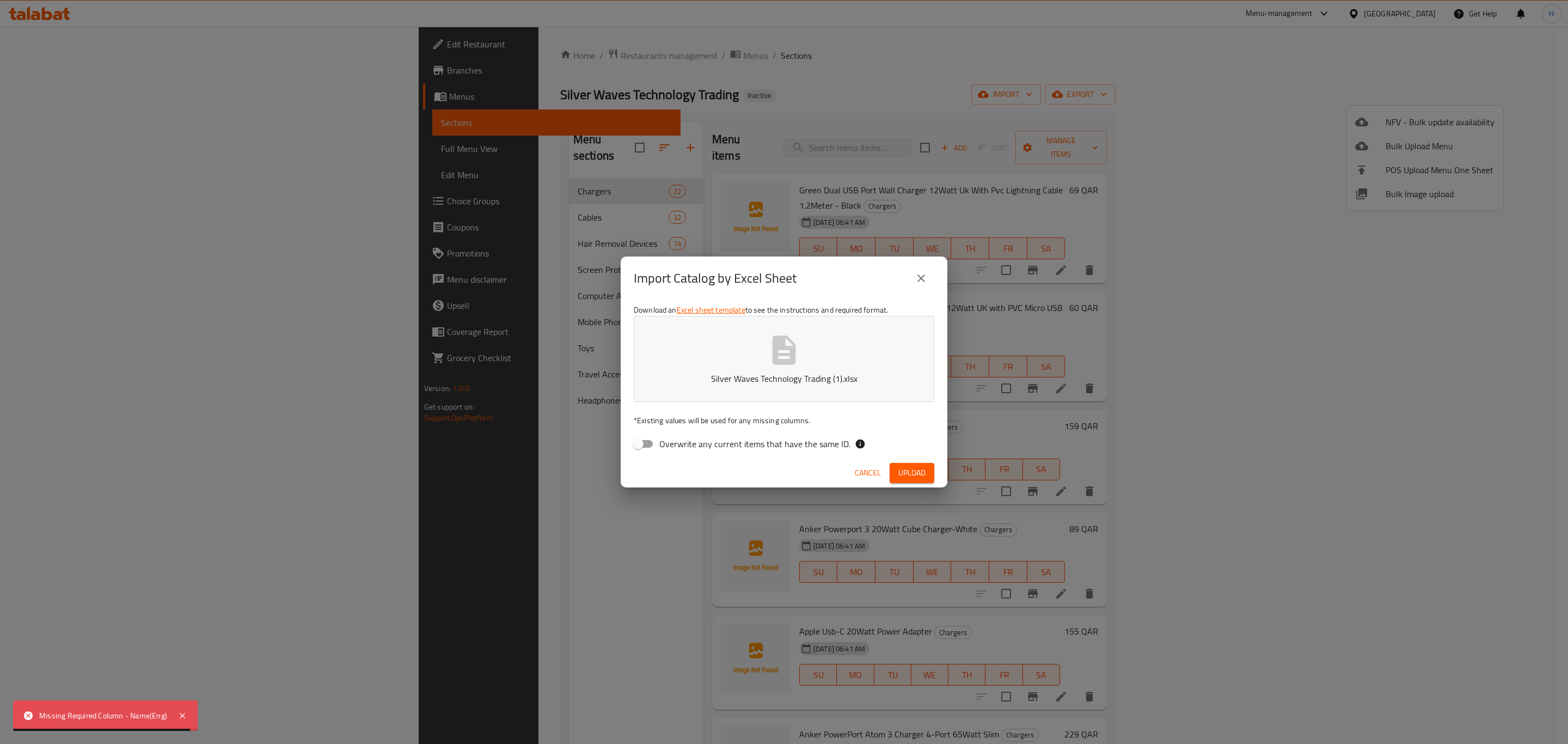
click at [920, 275] on icon "close" at bounding box center [921, 278] width 13 height 13
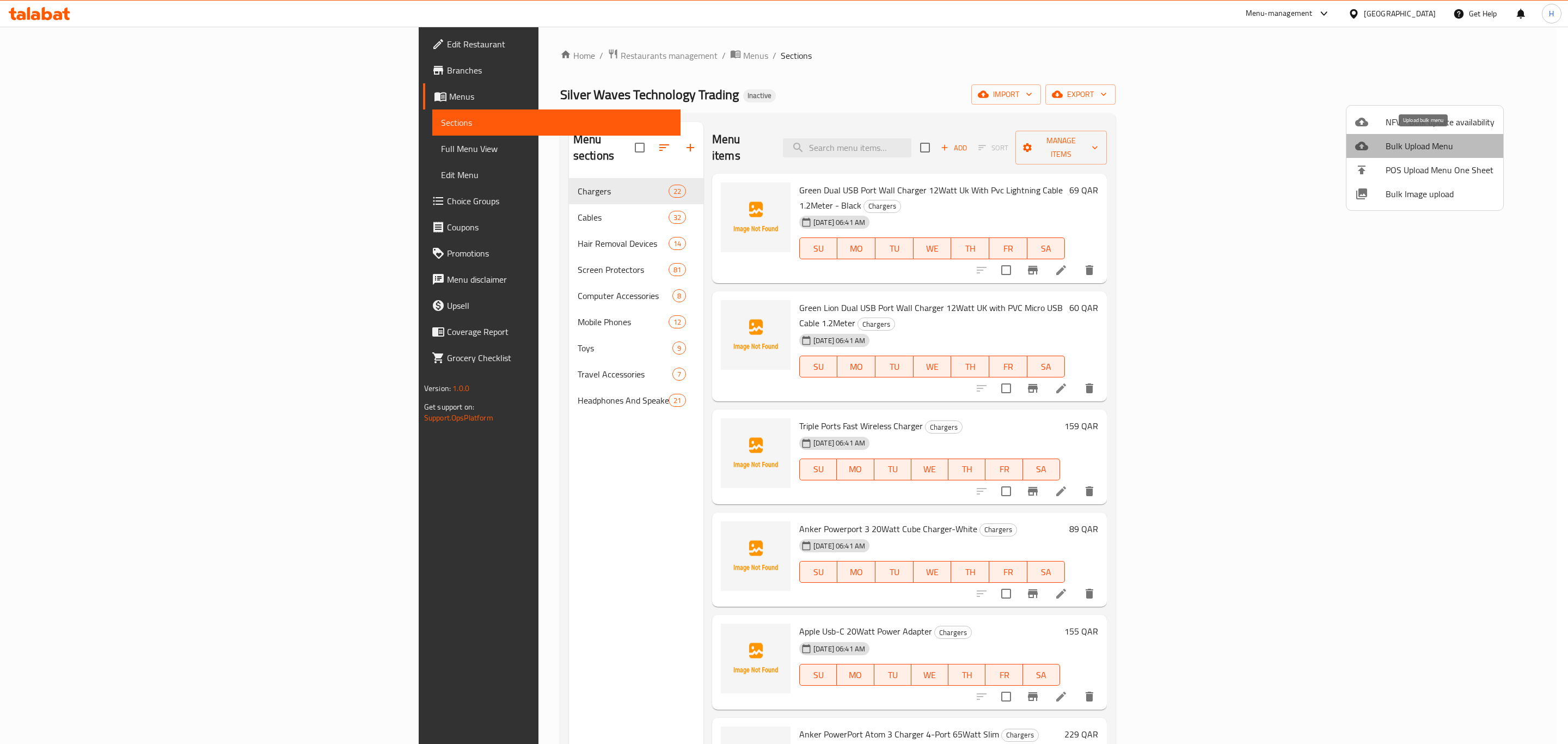
click at [1464, 154] on li "Bulk Upload Menu" at bounding box center [1425, 146] width 157 height 24
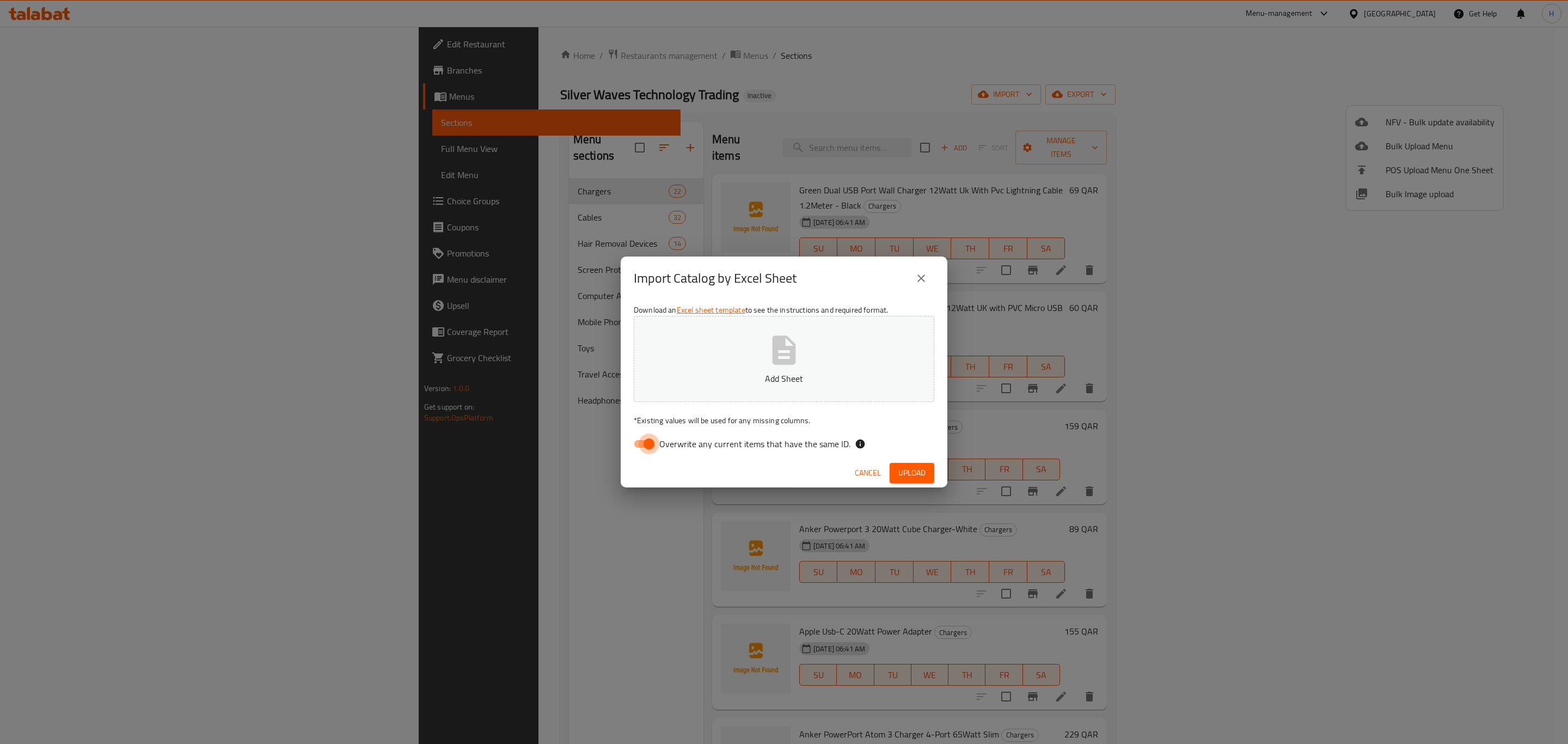
click at [643, 445] on input "Overwrite any current items that have the same ID." at bounding box center [649, 444] width 62 height 21
checkbox input "false"
click at [783, 346] on icon "button" at bounding box center [784, 349] width 23 height 29
click at [919, 479] on span "Upload" at bounding box center [912, 473] width 27 height 13
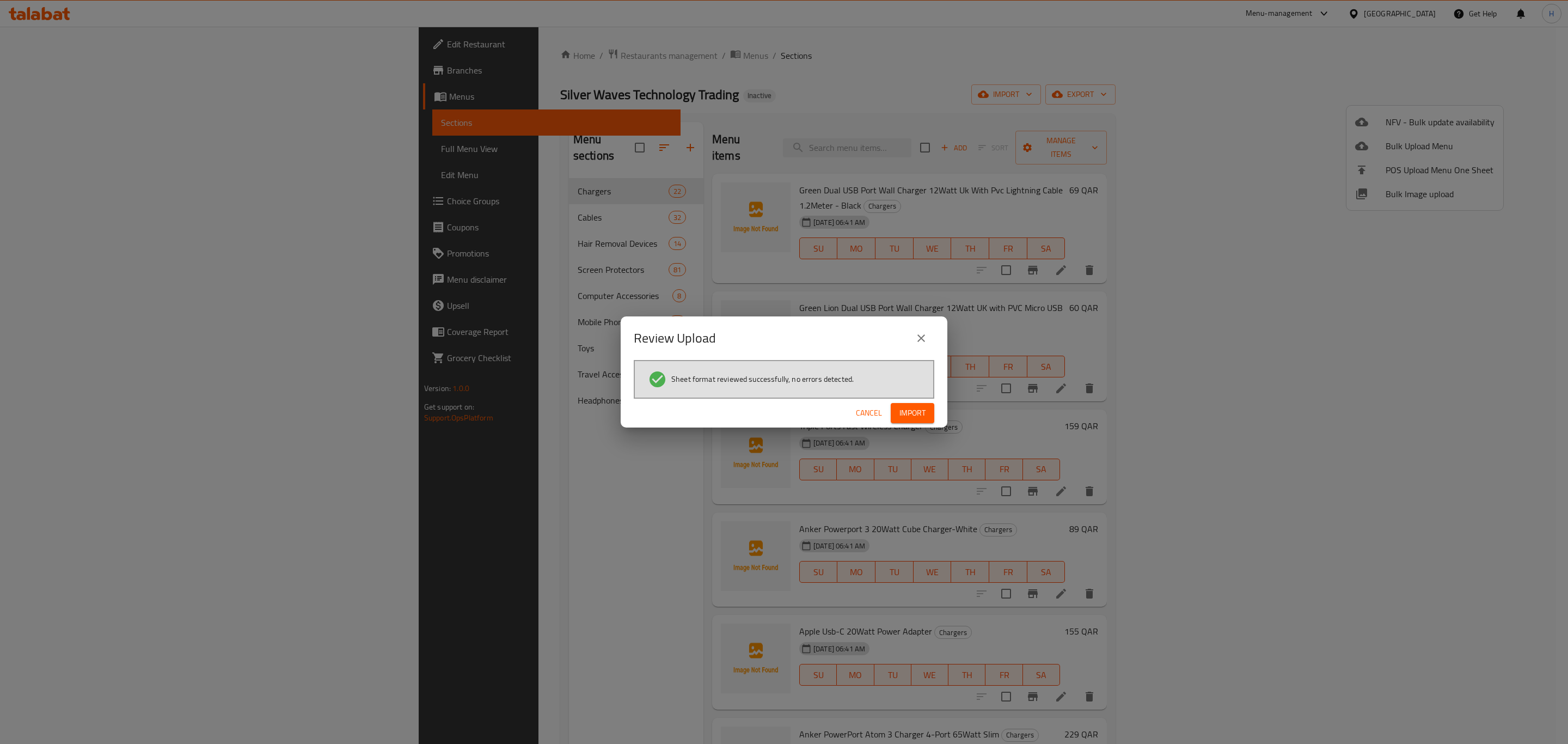
click at [902, 412] on span "Import" at bounding box center [912, 413] width 26 height 13
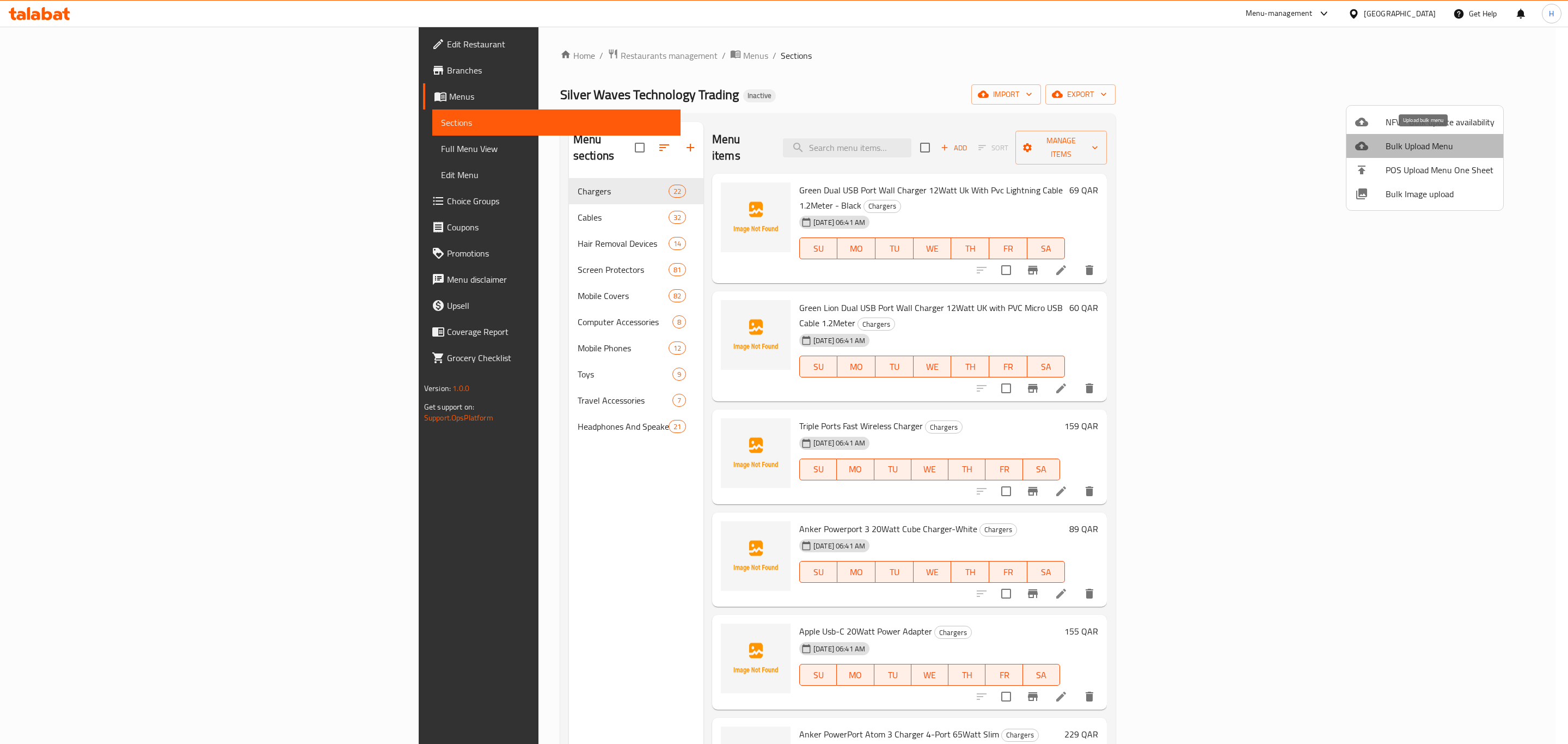
click at [1451, 136] on li "Bulk Upload Menu" at bounding box center [1425, 146] width 157 height 24
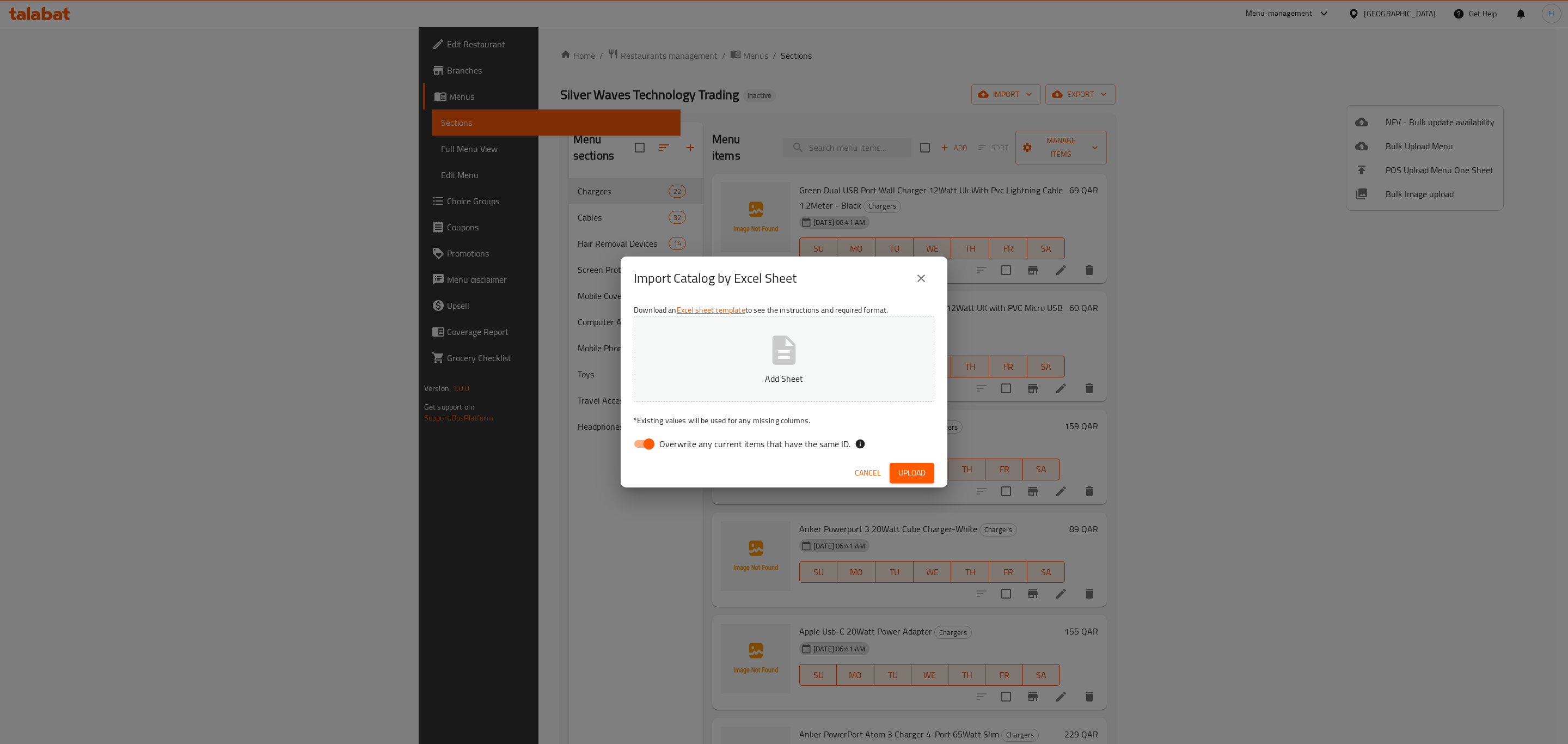
click at [644, 443] on input "Overwrite any current items that have the same ID." at bounding box center [649, 444] width 62 height 21
checkbox input "false"
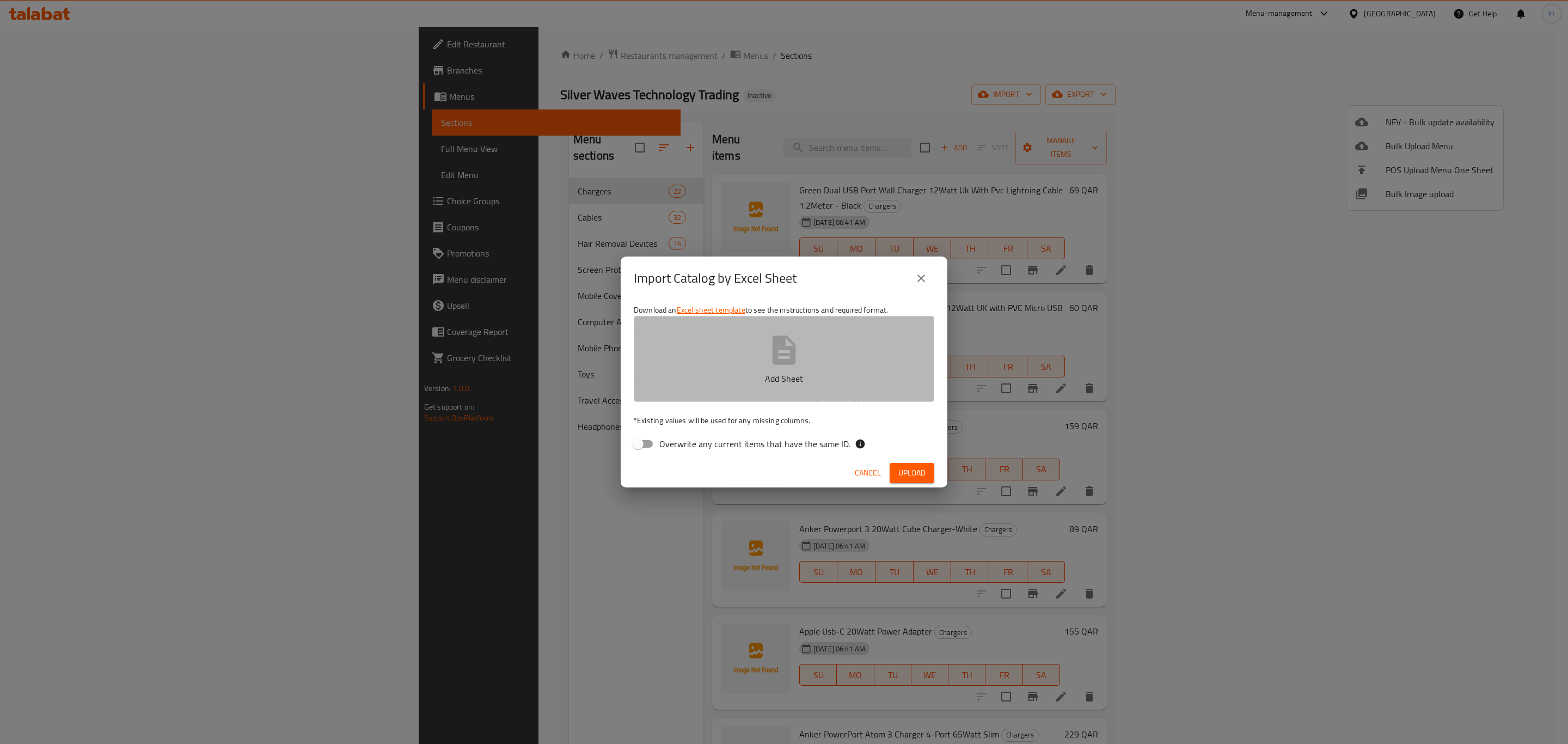
click at [799, 372] on p "Add Sheet" at bounding box center [784, 378] width 267 height 13
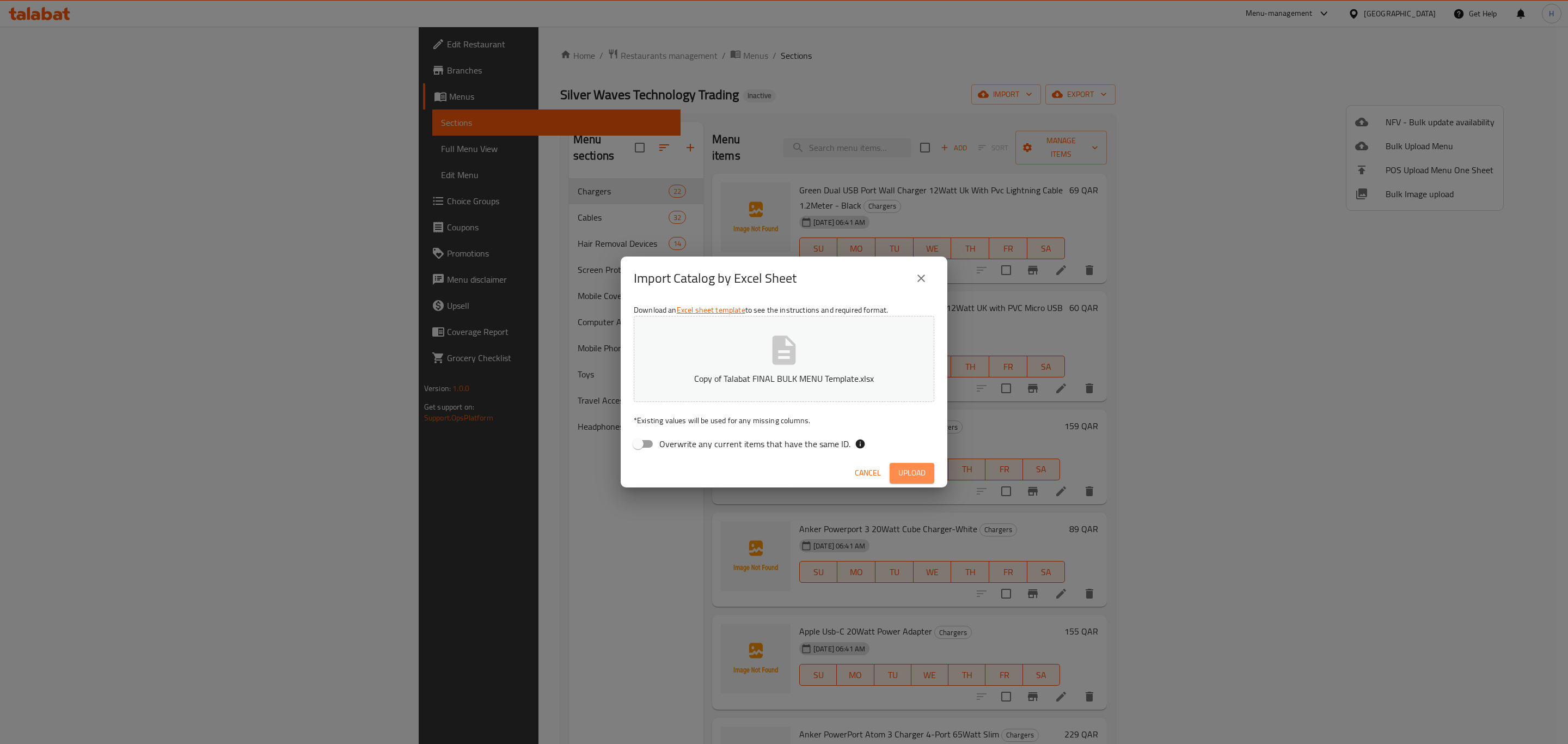
click at [900, 480] on button "Upload" at bounding box center [912, 472] width 44 height 20
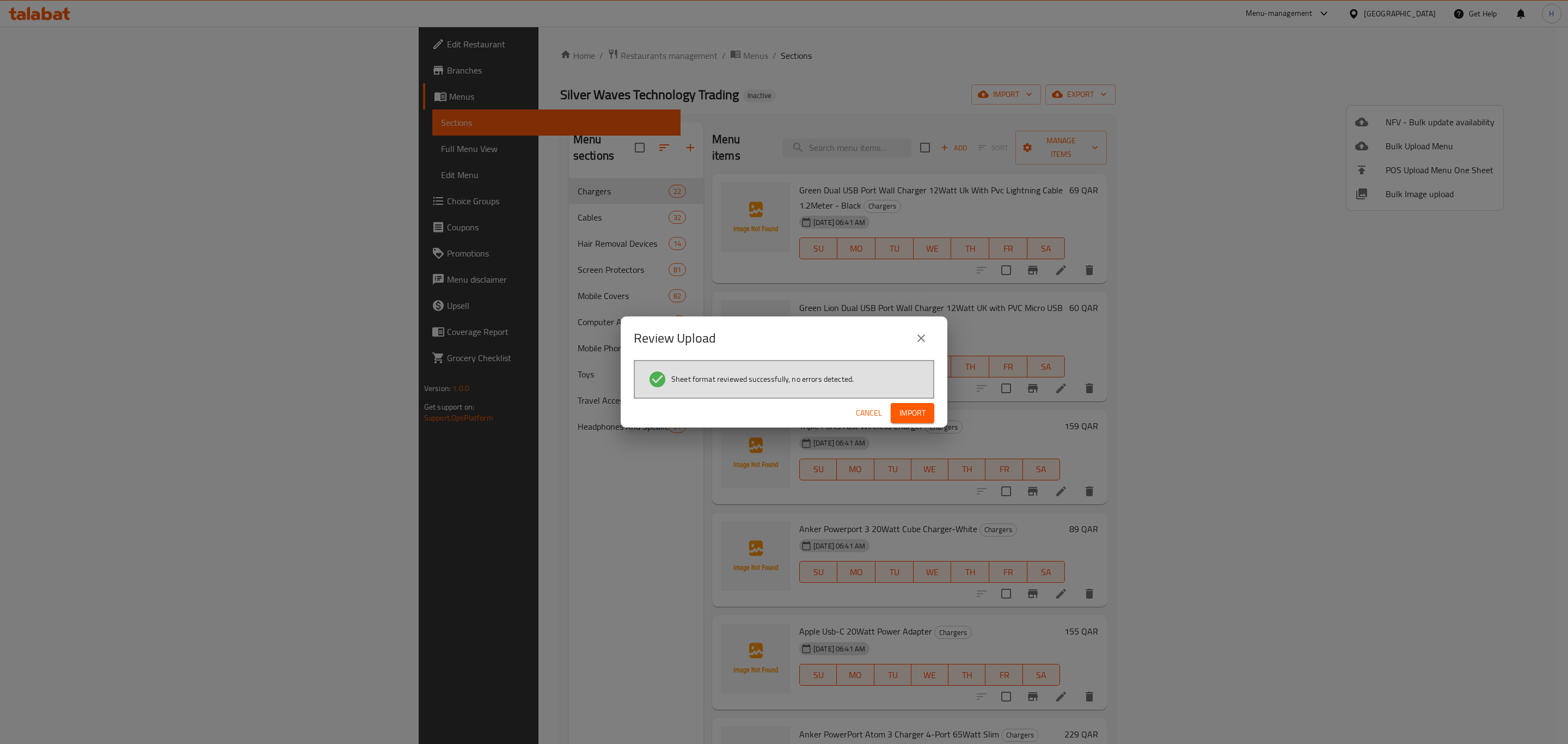
click at [925, 412] on span "Import" at bounding box center [912, 413] width 26 height 13
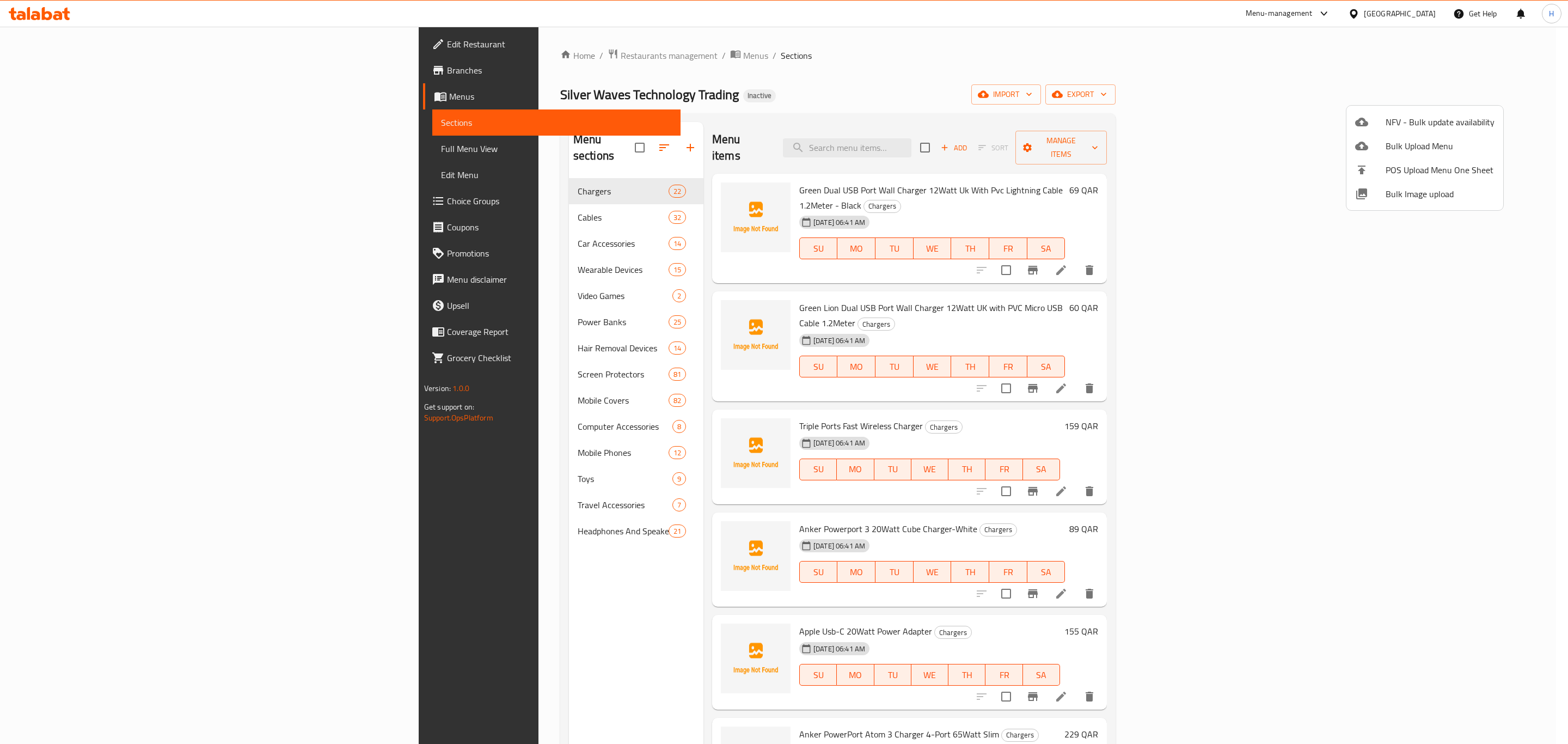
click at [323, 378] on div at bounding box center [784, 372] width 1568 height 744
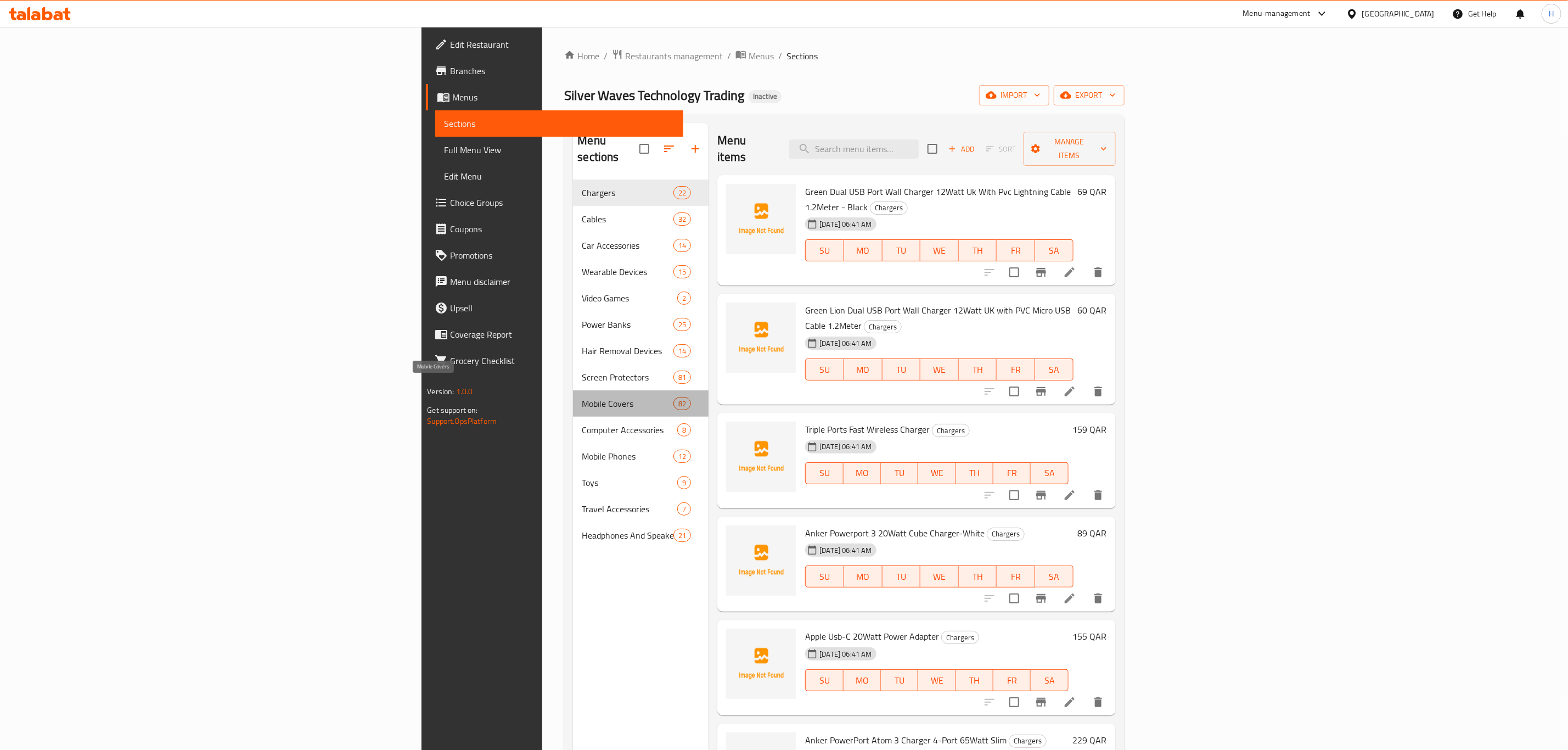
click at [582, 397] on span "Mobile Covers" at bounding box center [627, 403] width 91 height 13
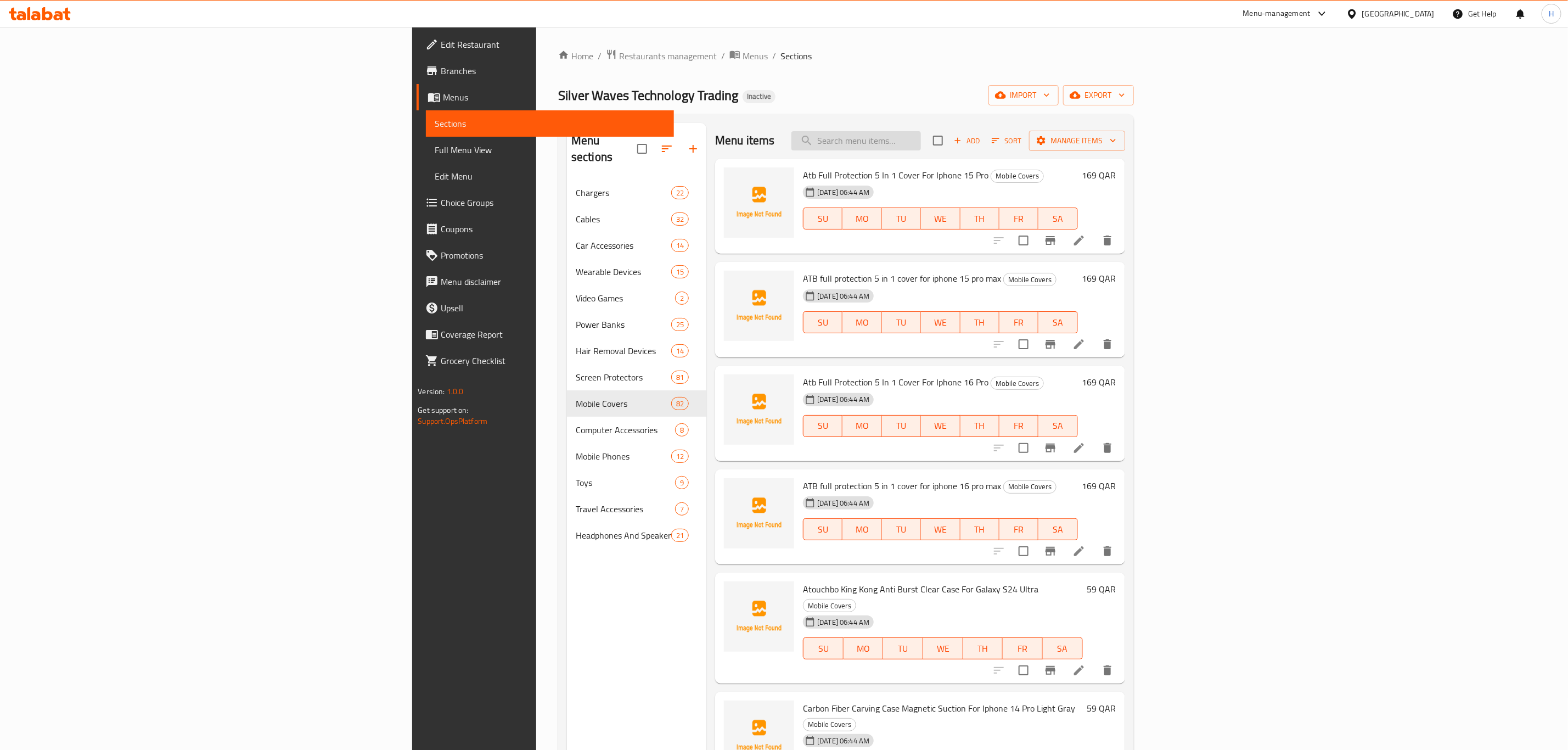
click at [921, 149] on input "search" at bounding box center [856, 141] width 129 height 19
paste input "Protector"
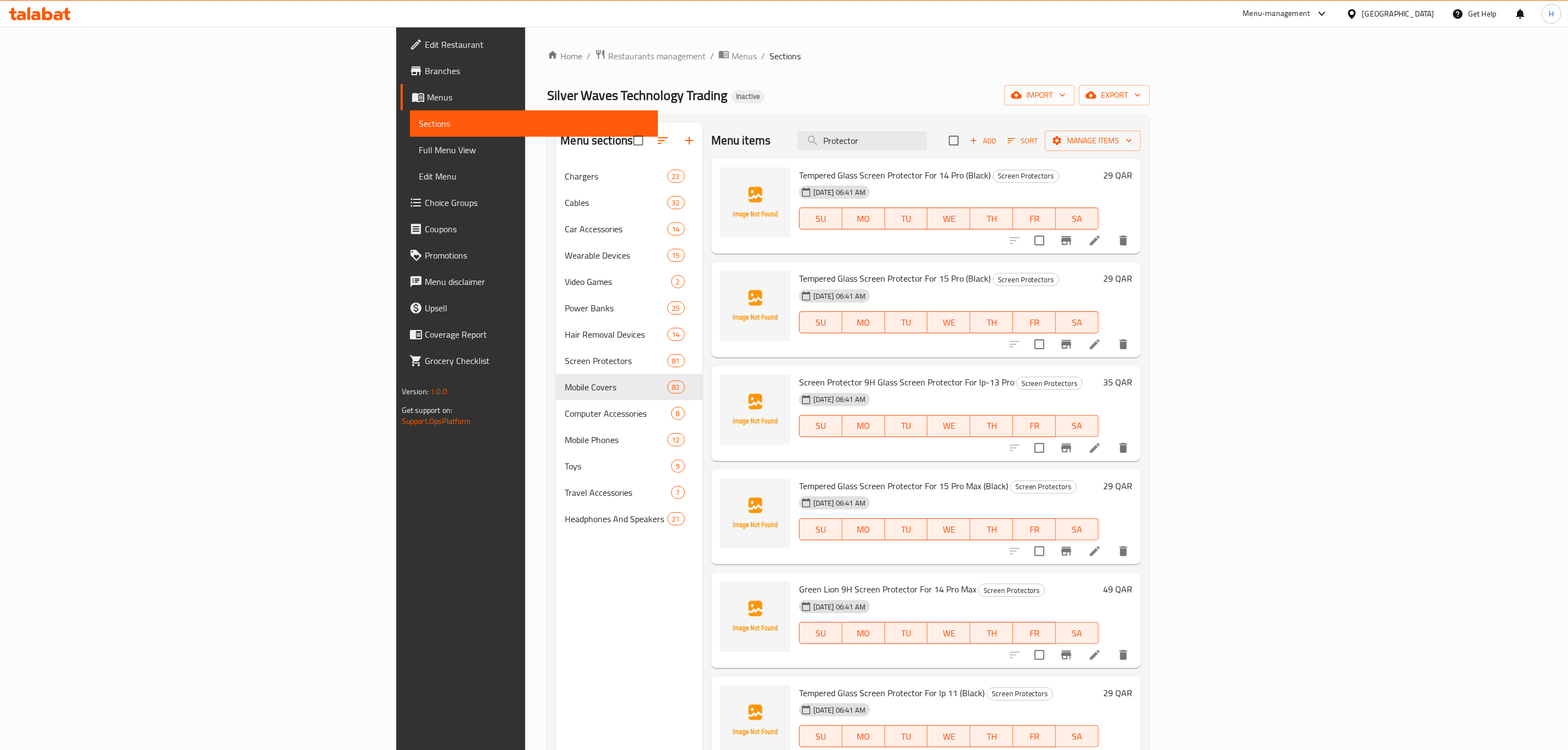
type input "Protector"
click at [1102, 239] on icon at bounding box center [1095, 240] width 13 height 13
